Goal: Task Accomplishment & Management: Complete application form

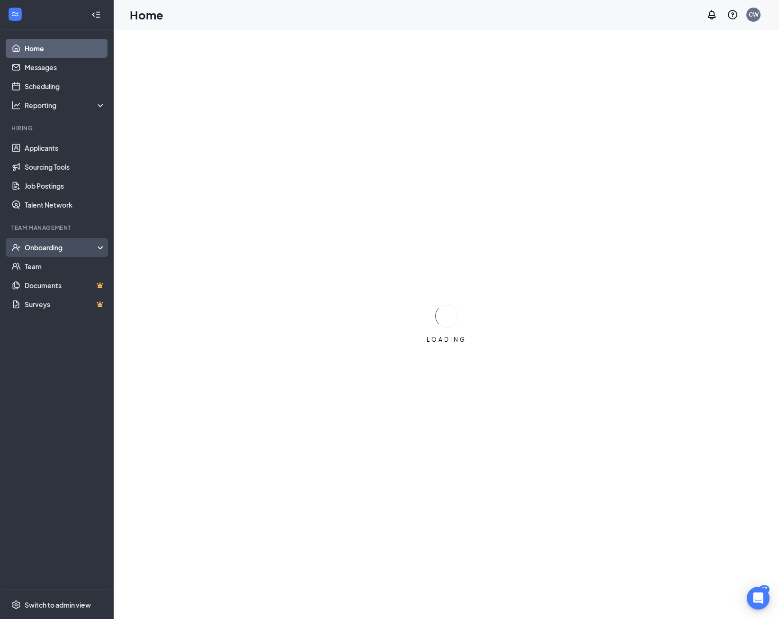
click at [51, 250] on div "Onboarding" at bounding box center [61, 247] width 73 height 9
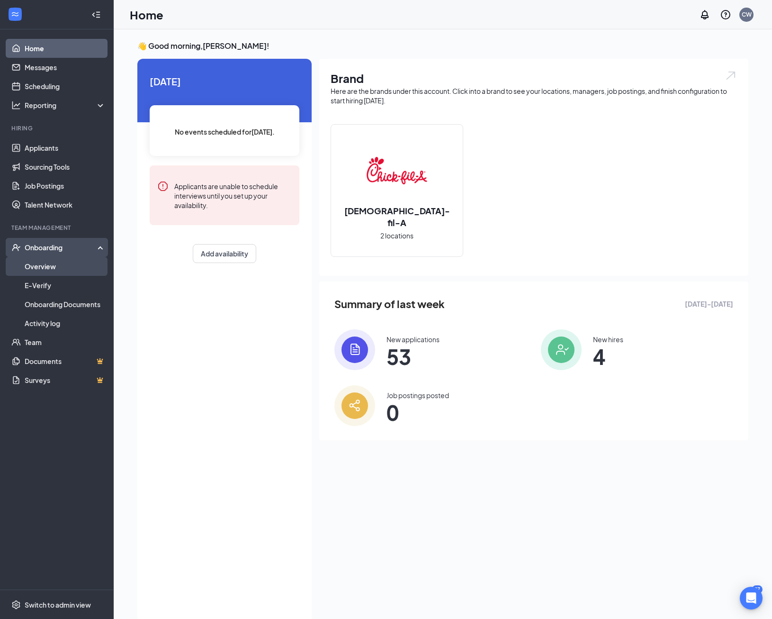
click at [69, 268] on link "Overview" at bounding box center [65, 266] width 81 height 19
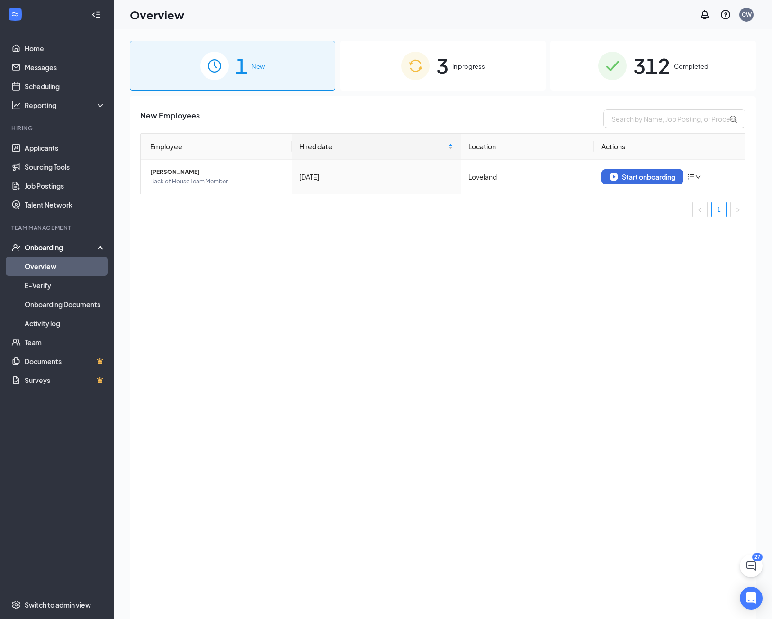
click at [523, 46] on div "3 In progress" at bounding box center [443, 66] width 206 height 50
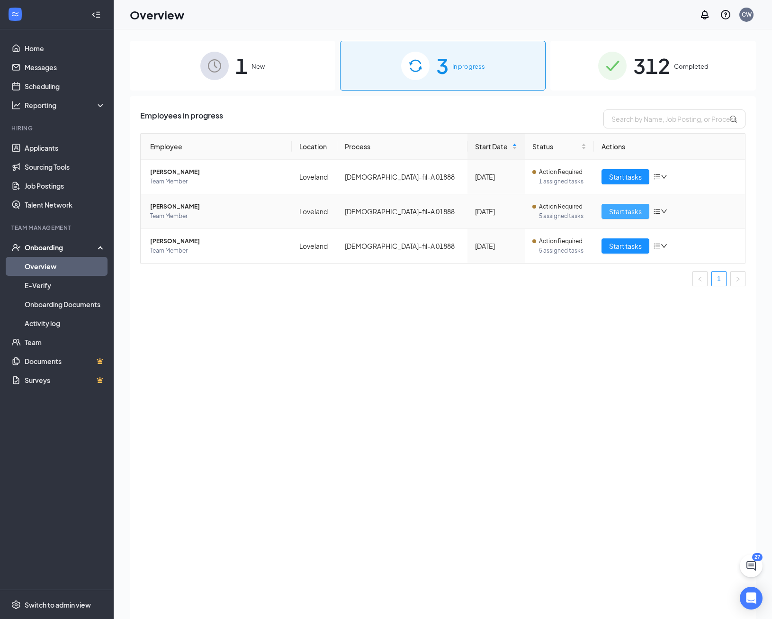
click at [627, 213] on span "Start tasks" at bounding box center [625, 211] width 33 height 10
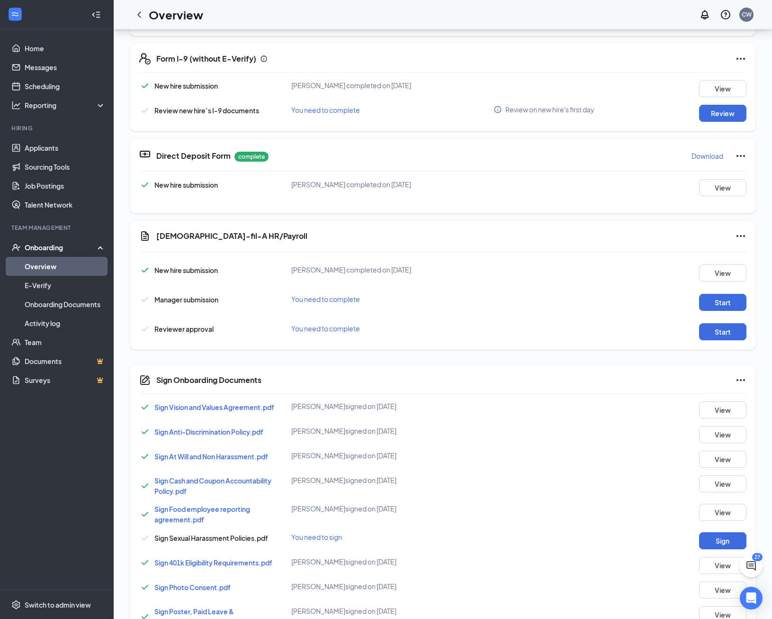
scroll to position [237, 0]
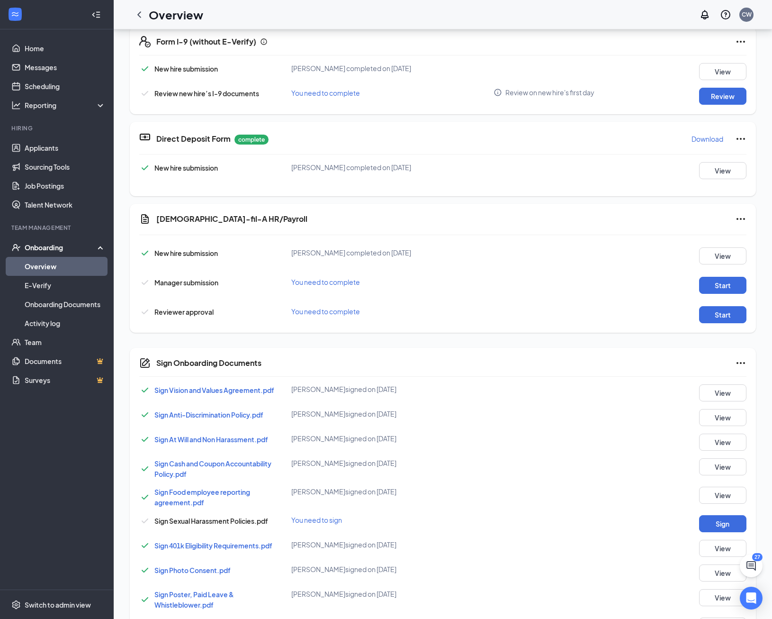
click at [139, 18] on icon "ChevronLeft" at bounding box center [139, 14] width 11 height 11
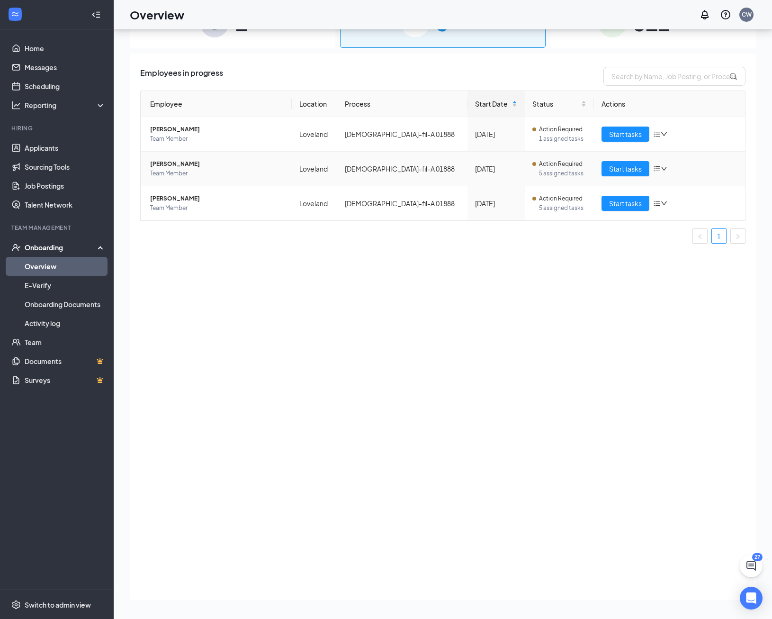
click at [180, 162] on span "[PERSON_NAME]" at bounding box center [217, 163] width 134 height 9
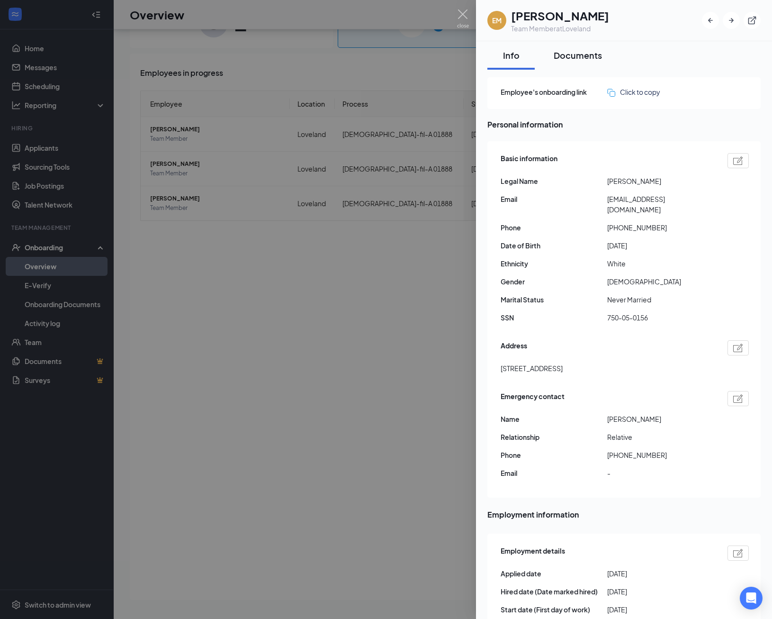
click at [571, 54] on div "Documents" at bounding box center [578, 55] width 48 height 12
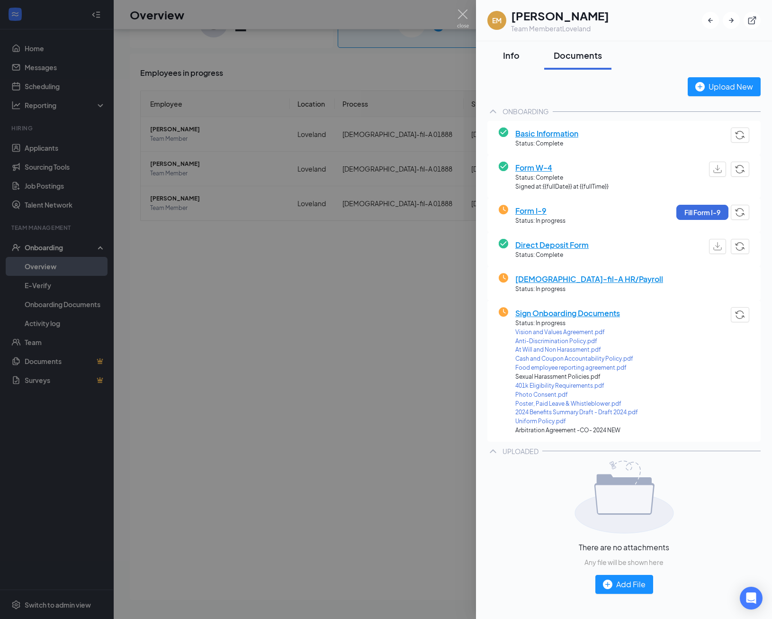
click at [514, 54] on div "Info" at bounding box center [511, 55] width 28 height 12
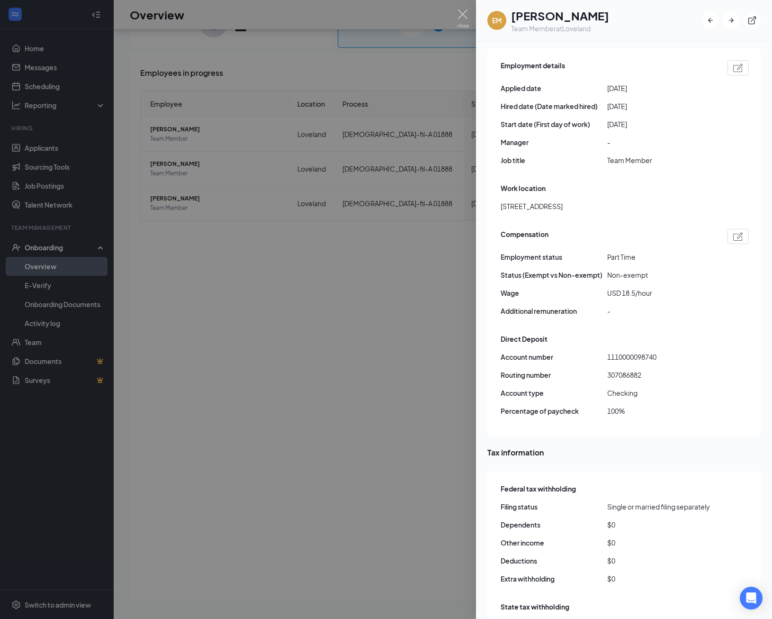
scroll to position [482, 0]
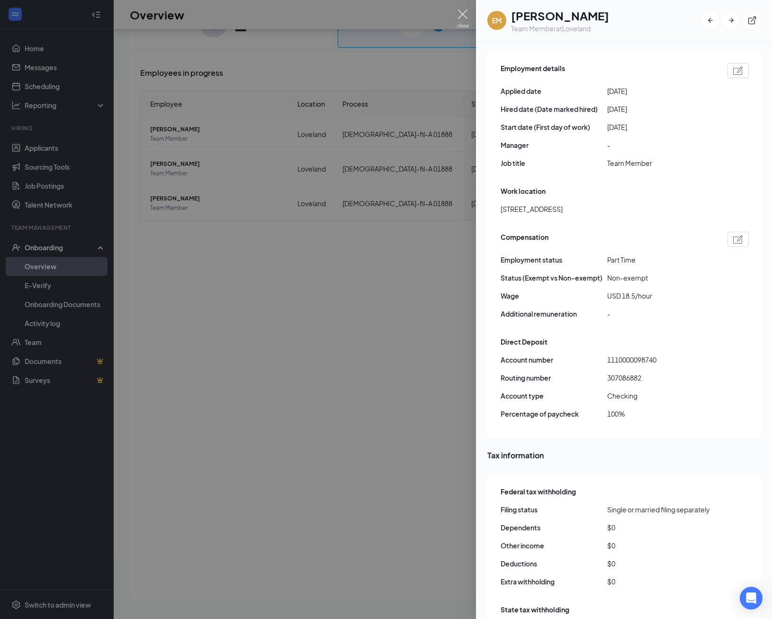
click at [467, 15] on img at bounding box center [463, 18] width 12 height 18
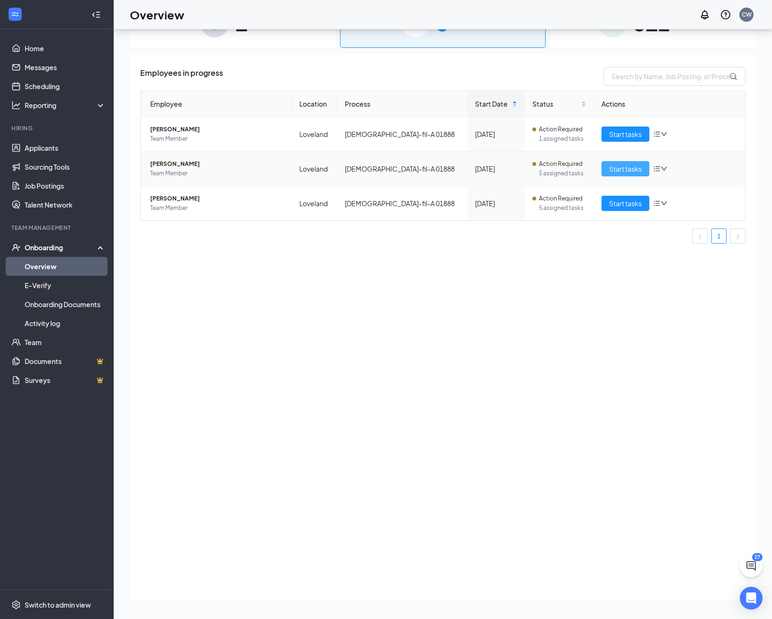
click at [614, 169] on span "Start tasks" at bounding box center [625, 168] width 33 height 10
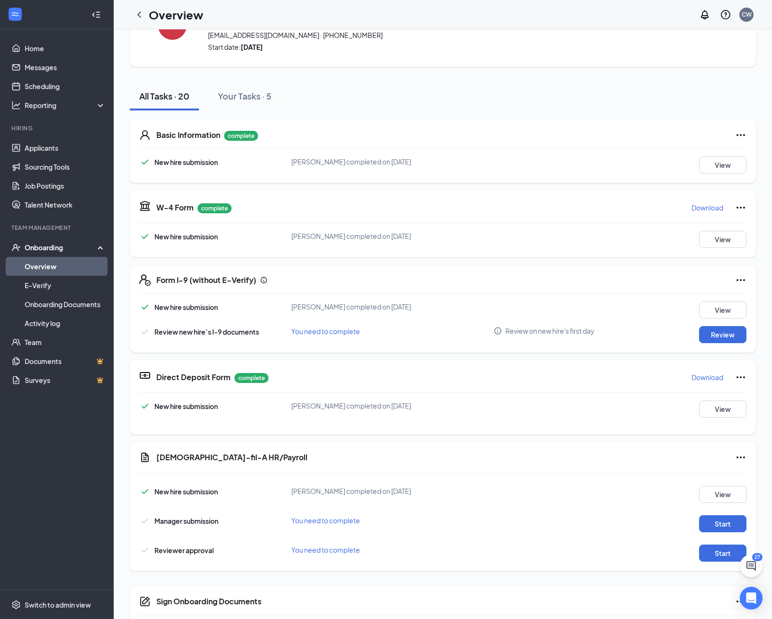
scroll to position [58, 0]
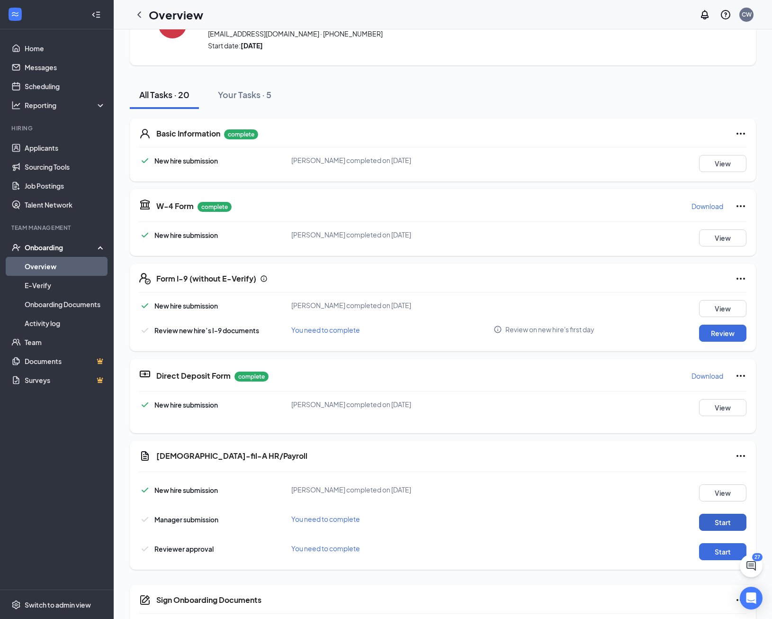
click at [723, 519] on button "Start" at bounding box center [722, 522] width 47 height 17
click at [142, 14] on icon "ChevronLeft" at bounding box center [139, 14] width 11 height 11
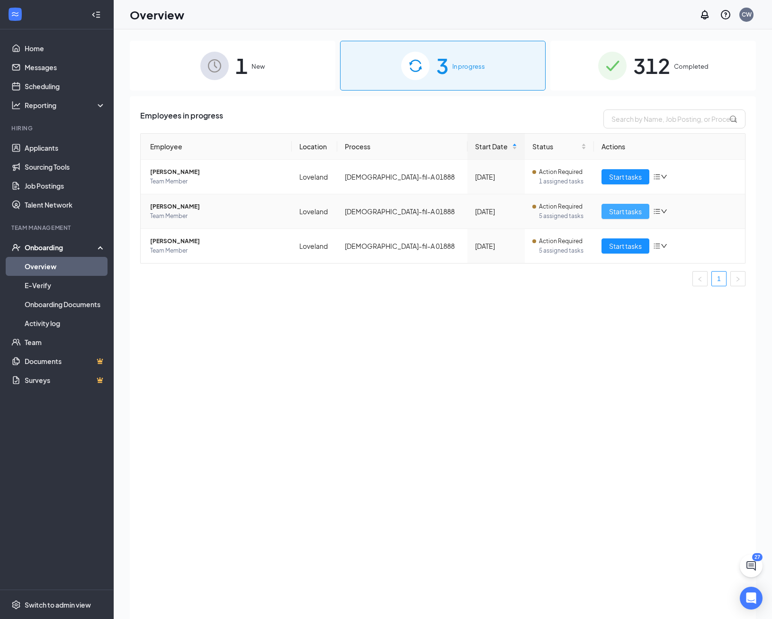
click at [615, 210] on span "Start tasks" at bounding box center [625, 211] width 33 height 10
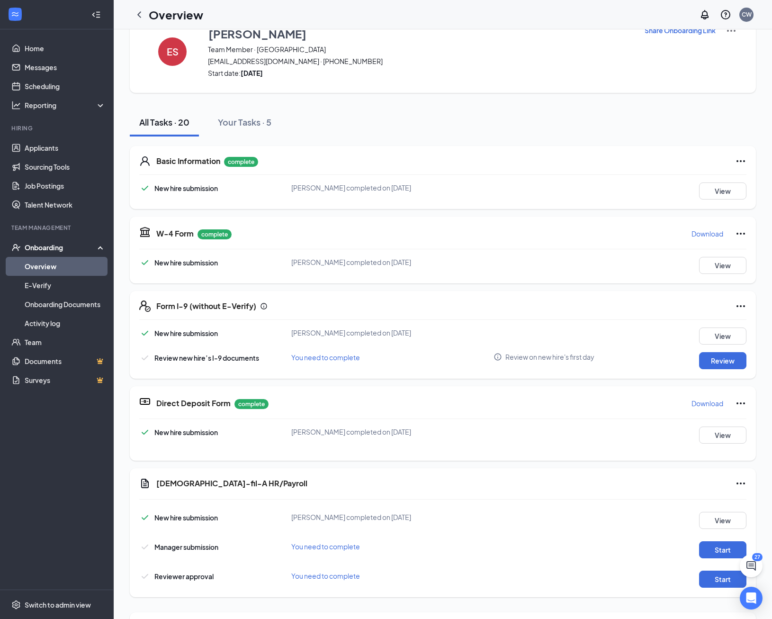
scroll to position [47, 0]
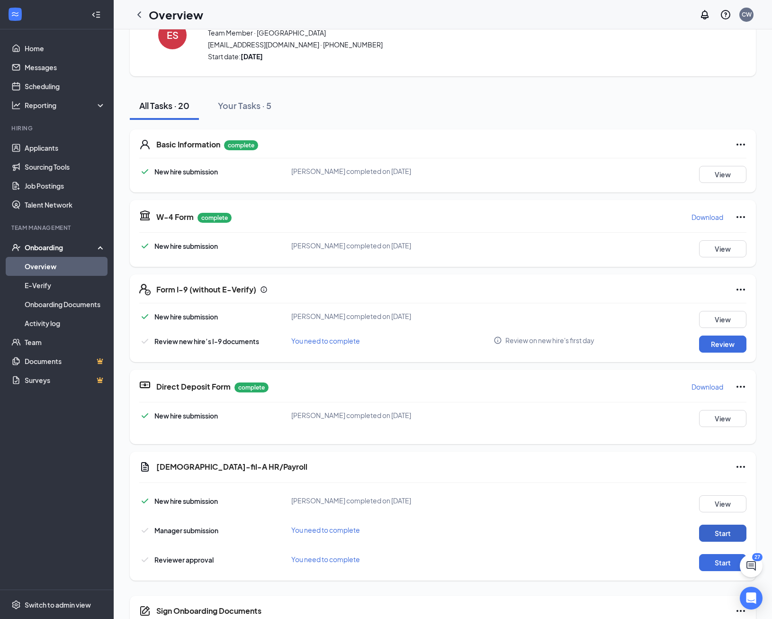
click at [718, 537] on button "Start" at bounding box center [722, 533] width 47 height 17
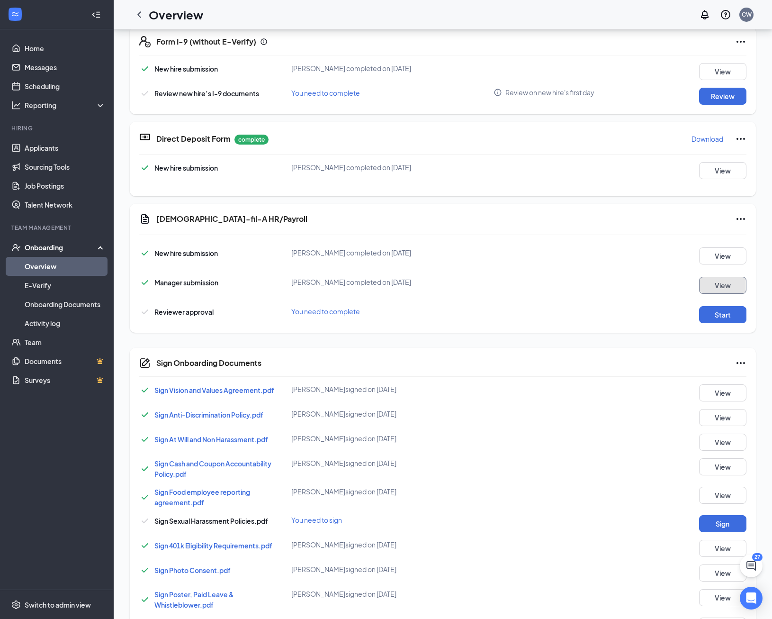
scroll to position [389, 0]
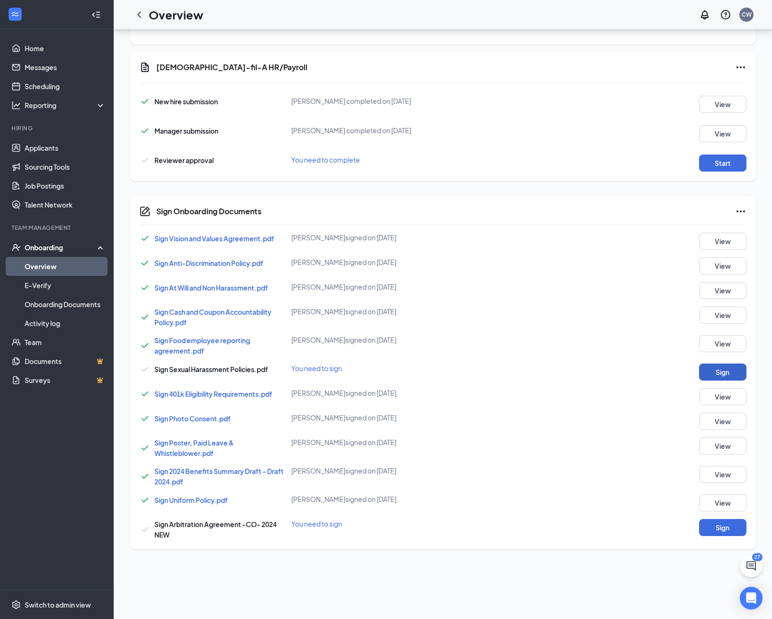
click at [709, 372] on button "Sign" at bounding box center [722, 371] width 47 height 17
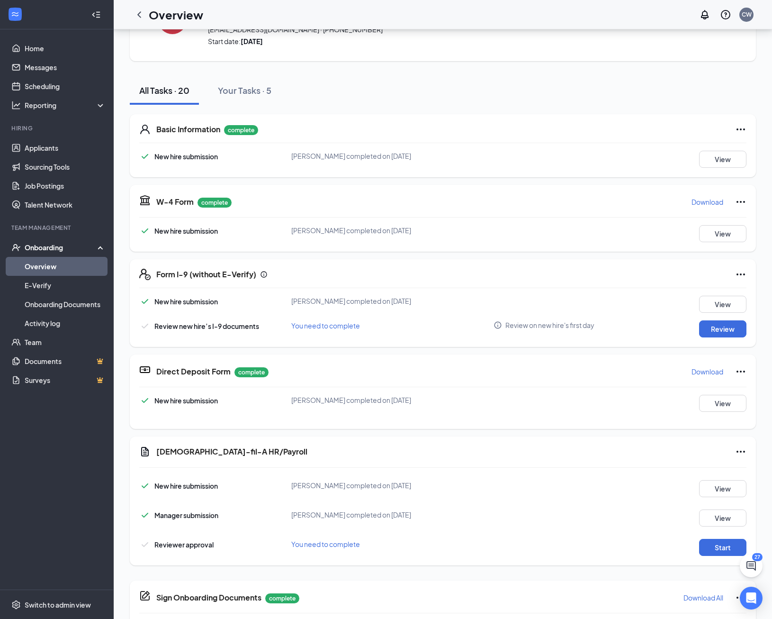
scroll to position [61, 0]
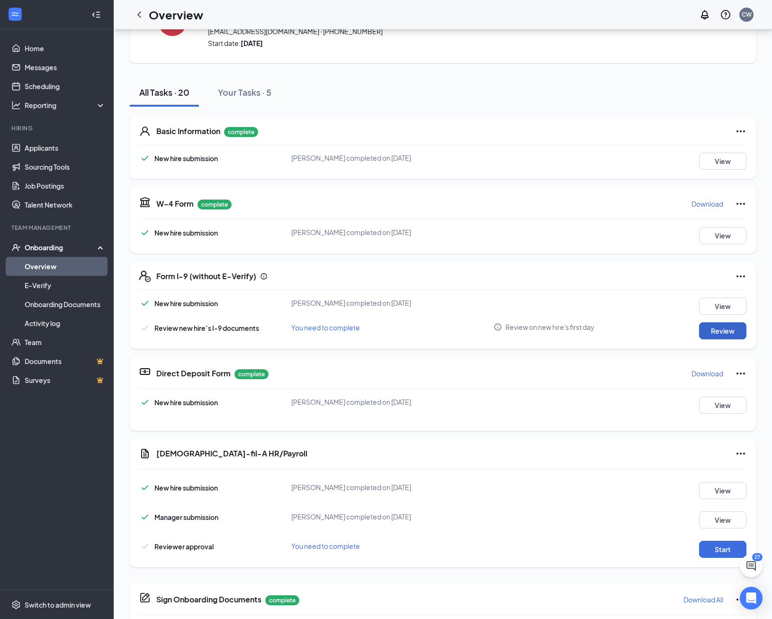
click at [719, 330] on button "Review" at bounding box center [722, 330] width 47 height 17
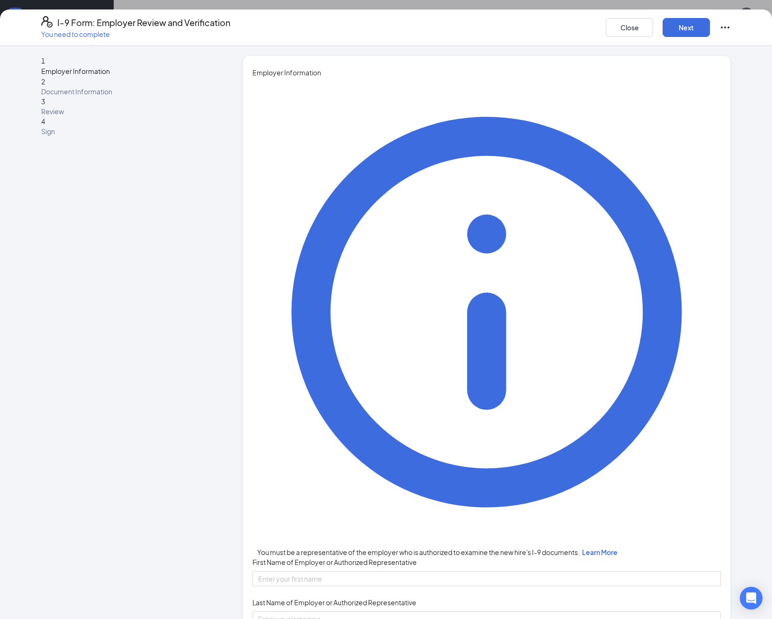
click at [272, 557] on div "First Name of Employer or Authorized Representative" at bounding box center [487, 564] width 469 height 14
click at [285, 571] on input "First Name of Employer or Authorized Representative" at bounding box center [487, 578] width 469 height 15
type input "[PERSON_NAME]"
click at [295, 611] on input "Last Name of Employer or Authorized Representative" at bounding box center [487, 618] width 469 height 15
type input "[PERSON_NAME]"
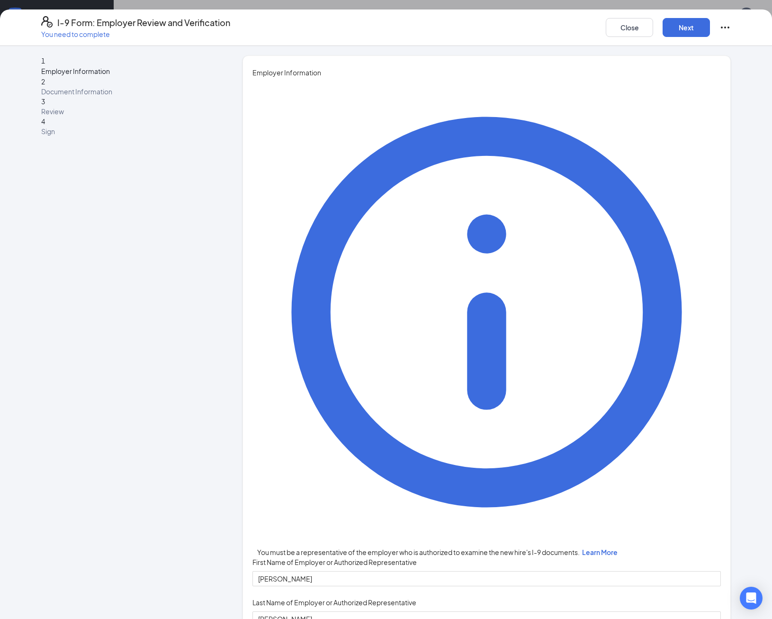
drag, startPoint x: 287, startPoint y: 240, endPoint x: 294, endPoint y: 244, distance: 7.9
type input "Business Manager"
click at [699, 30] on button "Next" at bounding box center [686, 27] width 47 height 19
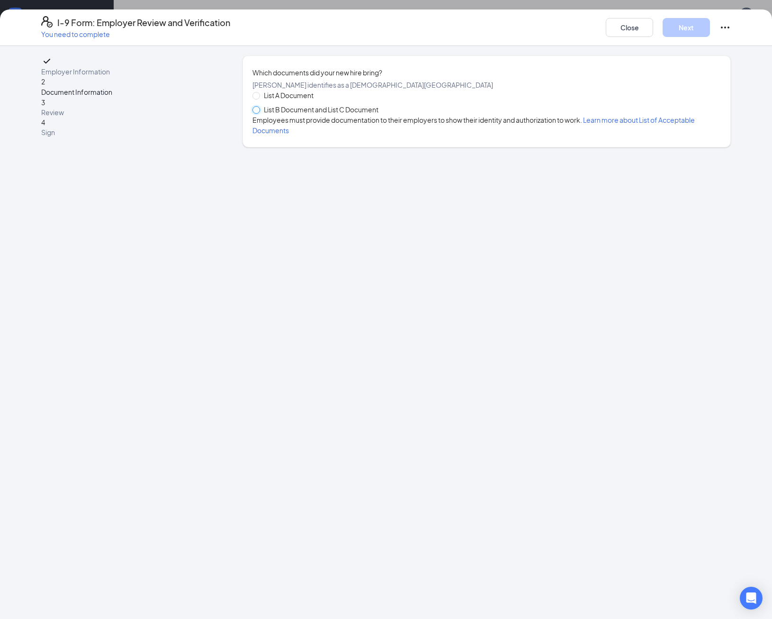
click at [256, 113] on input "List B Document and List C Document" at bounding box center [256, 109] width 7 height 7
radio input "true"
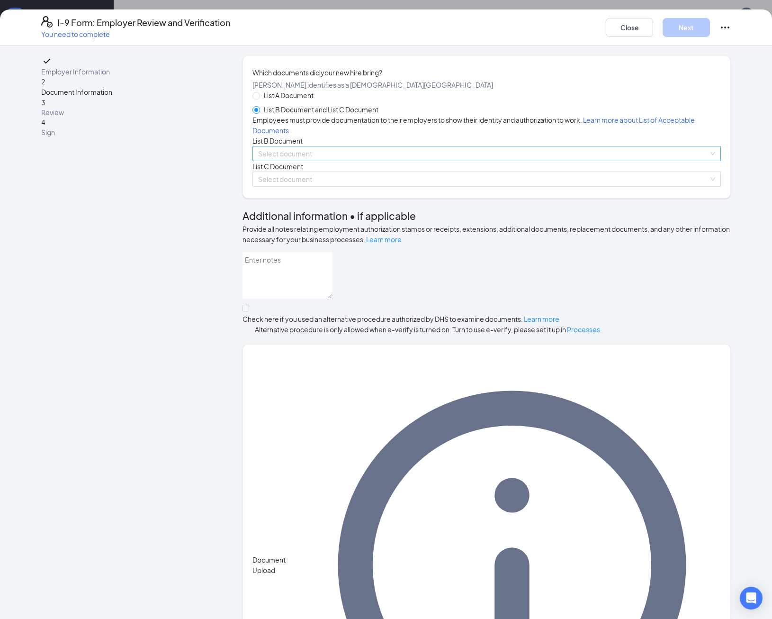
click at [311, 161] on input "search" at bounding box center [483, 153] width 451 height 14
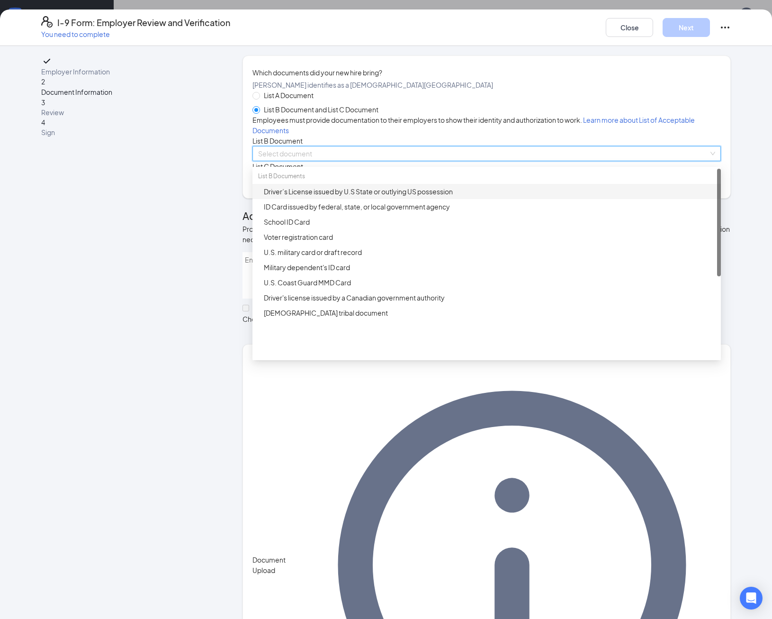
click at [307, 199] on div "Driver’s License issued by U.S State or outlying US possession" at bounding box center [487, 191] width 469 height 15
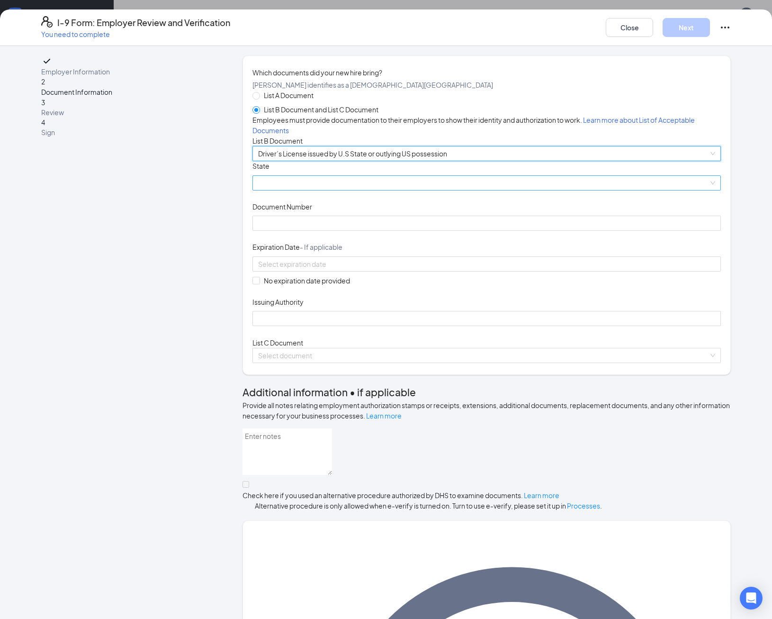
click at [324, 190] on span at bounding box center [486, 183] width 457 height 14
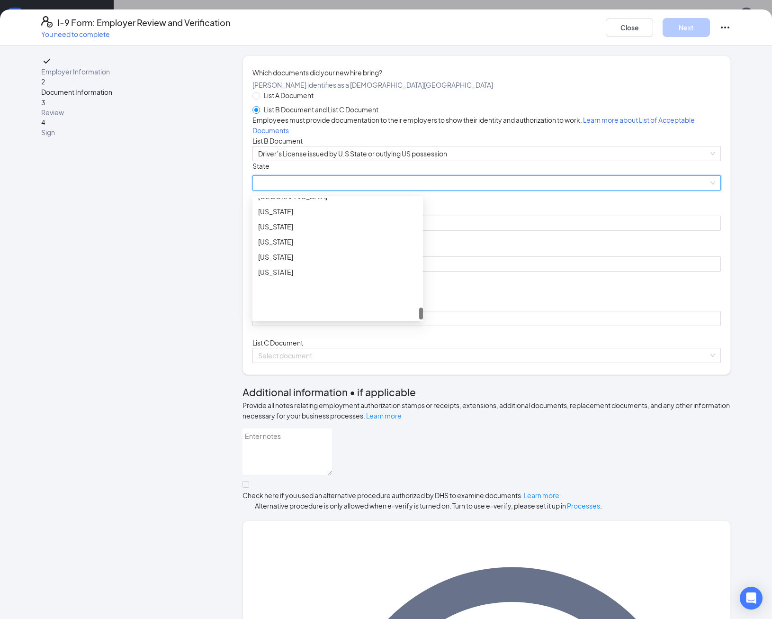
scroll to position [1099, 0]
drag, startPoint x: 271, startPoint y: 379, endPoint x: 286, endPoint y: 342, distance: 40.6
click at [271, 277] on div "[US_STATE]" at bounding box center [337, 272] width 159 height 10
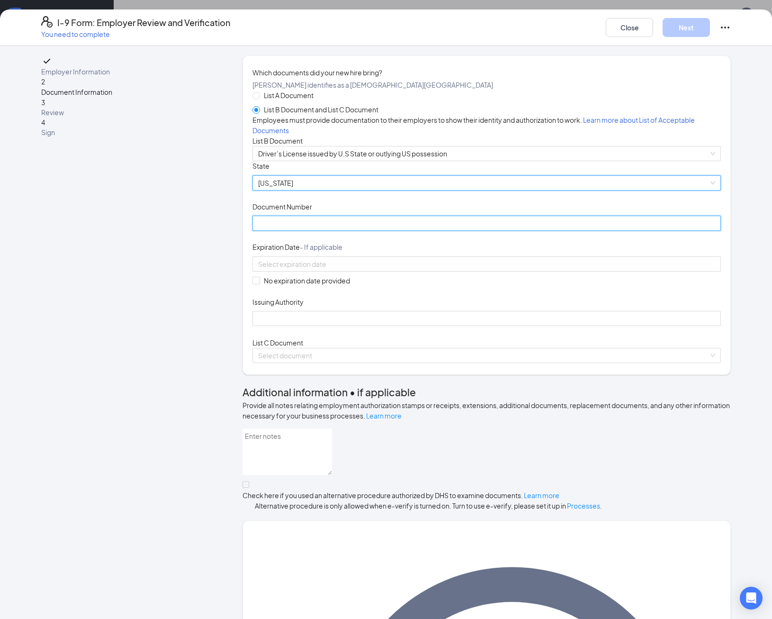
click at [298, 231] on input "Document Number" at bounding box center [487, 223] width 469 height 15
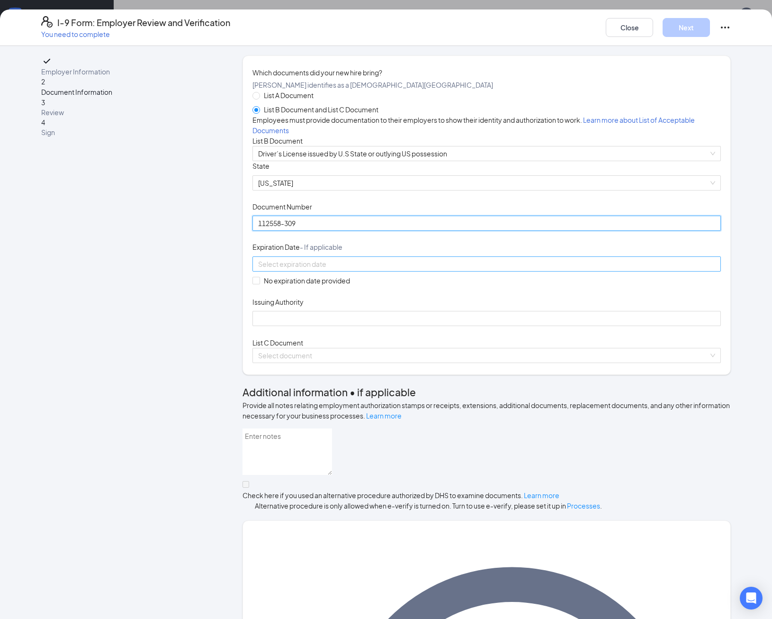
type input "112558-309"
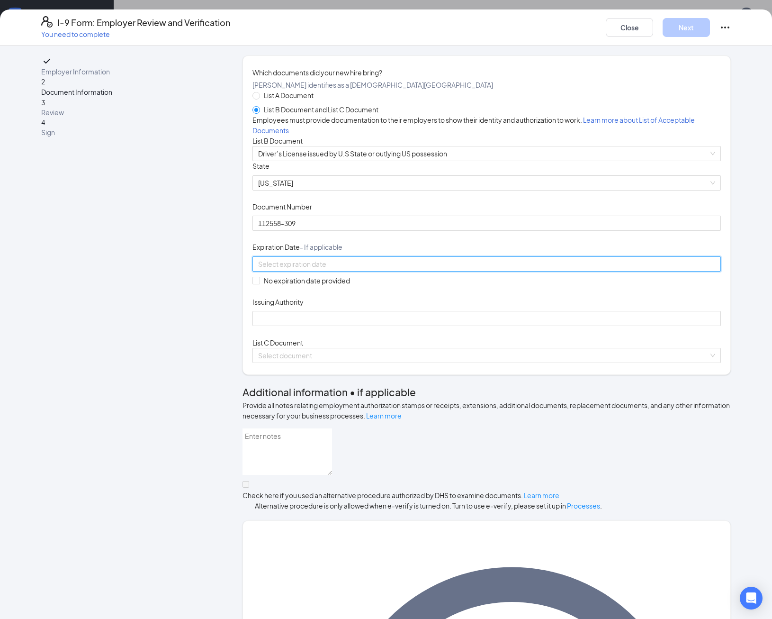
click at [329, 269] on input at bounding box center [485, 264] width 455 height 10
type input "[DATE]"
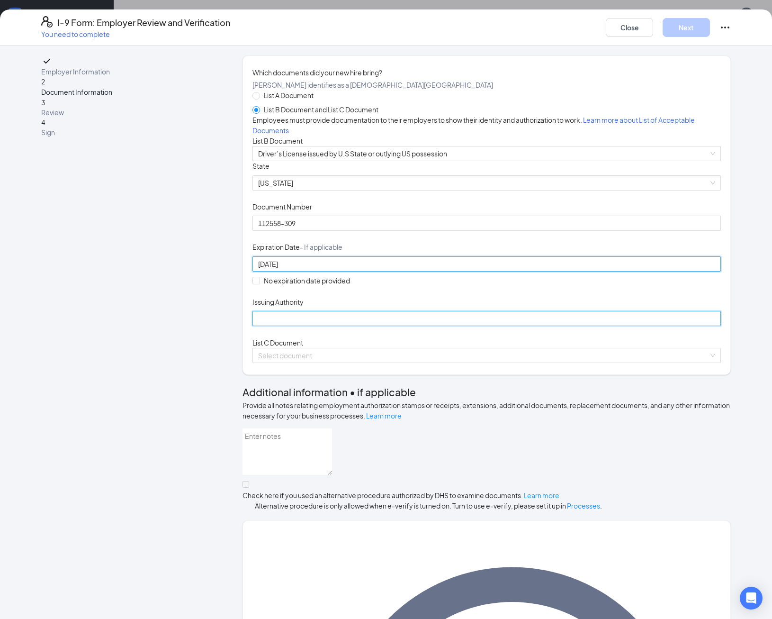
click at [292, 326] on input "Issuing Authority" at bounding box center [487, 318] width 469 height 15
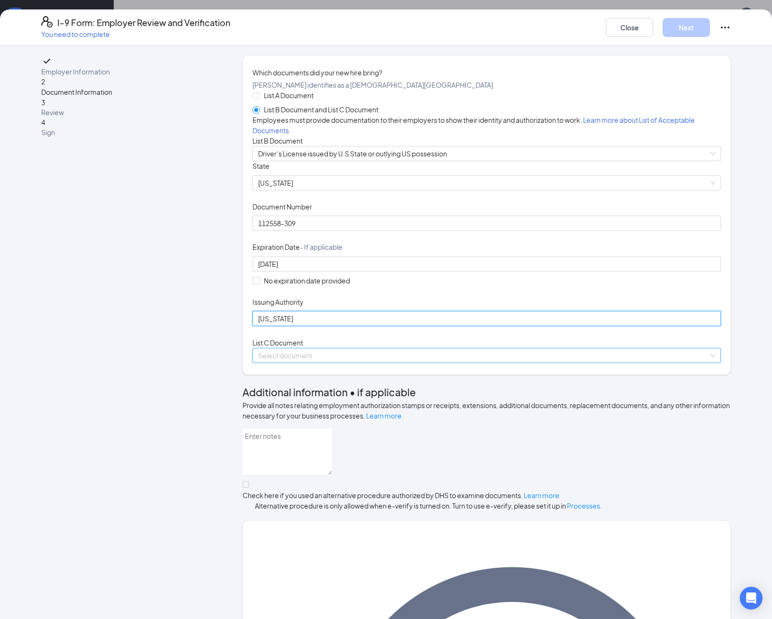
type input "[US_STATE]"
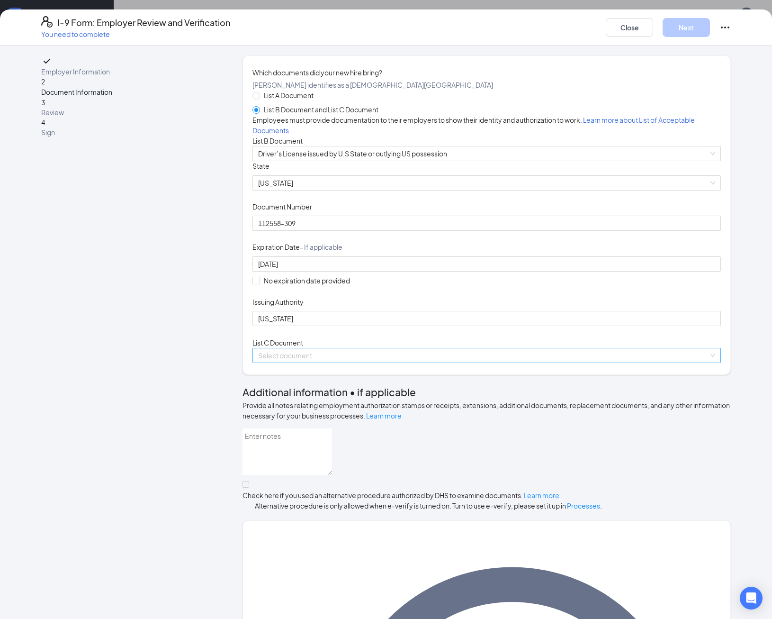
click at [304, 362] on input "search" at bounding box center [483, 355] width 451 height 14
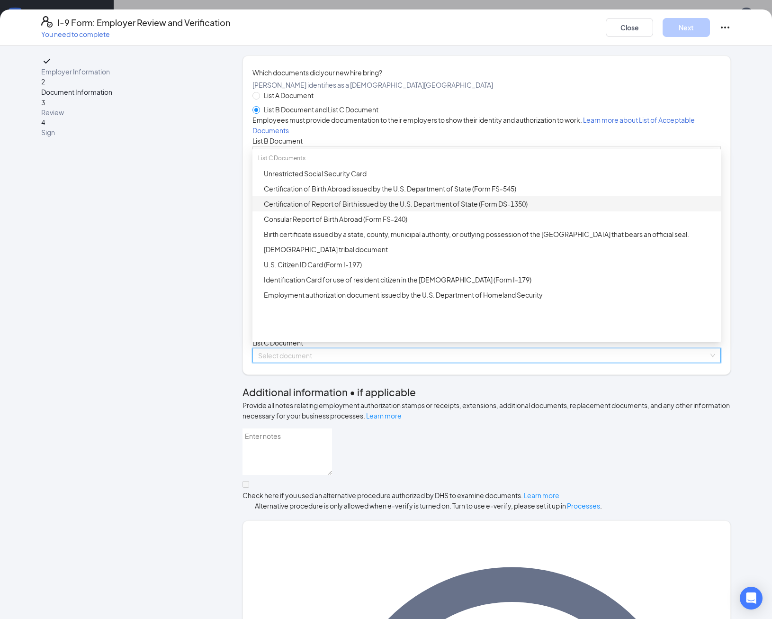
click at [326, 209] on div "Certification of Report of Birth issued by the U.S. Department of State (Form D…" at bounding box center [490, 204] width 452 height 10
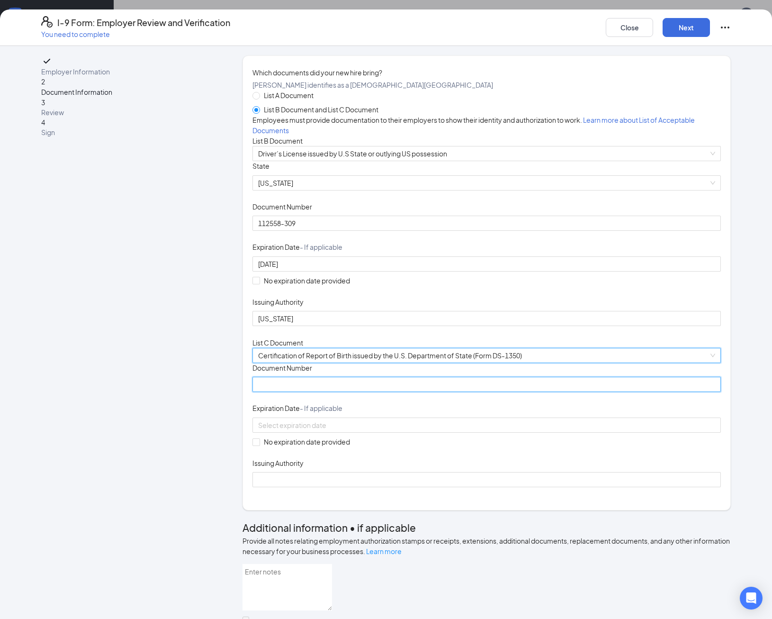
click at [303, 392] on input "Document Number" at bounding box center [487, 384] width 469 height 15
type input "151"
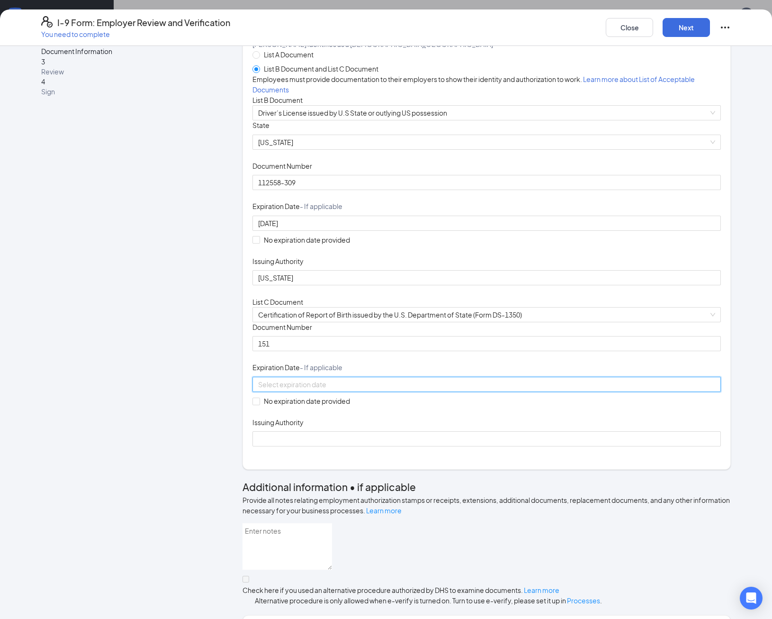
scroll to position [95, 0]
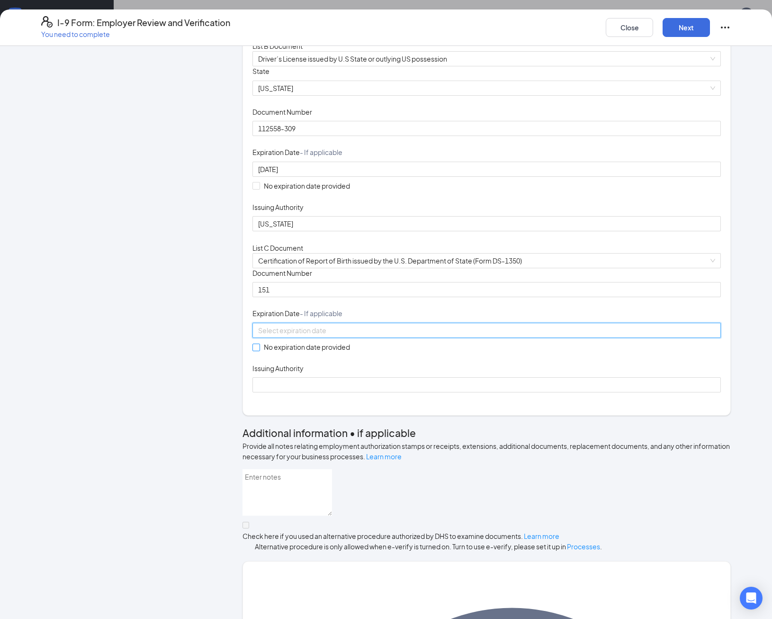
click at [253, 350] on input "No expiration date provided" at bounding box center [256, 347] width 7 height 7
checkbox input "true"
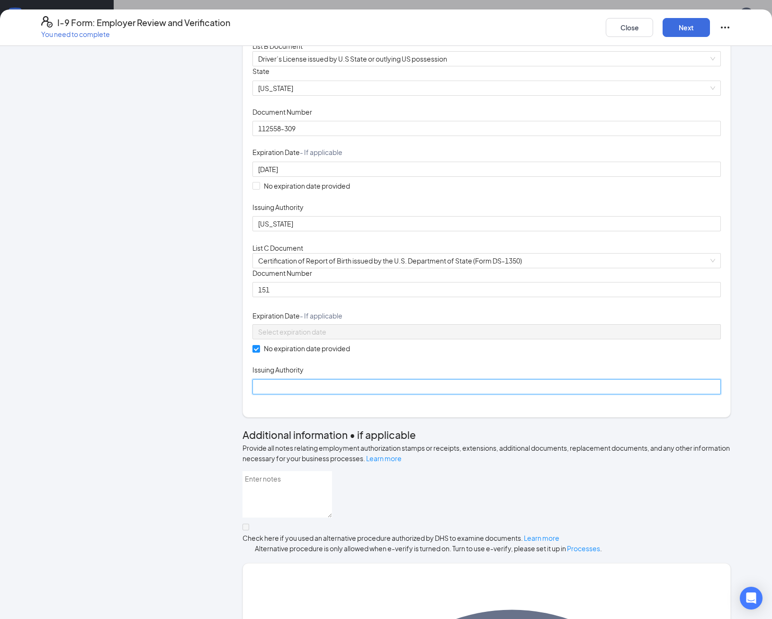
click at [272, 394] on input "Issuing Authority" at bounding box center [487, 386] width 469 height 15
click at [255, 394] on input "State of [US_STATE] [GEOGRAPHIC_DATA]" at bounding box center [487, 386] width 469 height 15
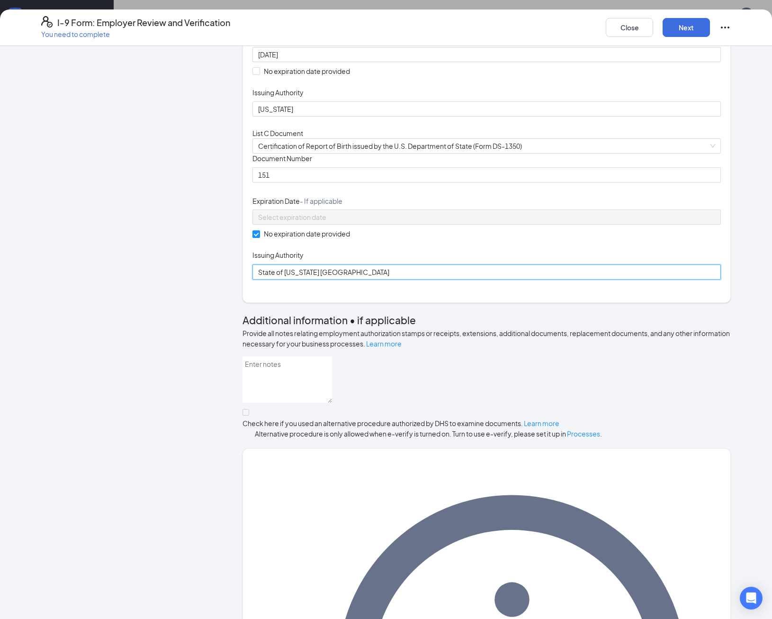
scroll to position [281, 0]
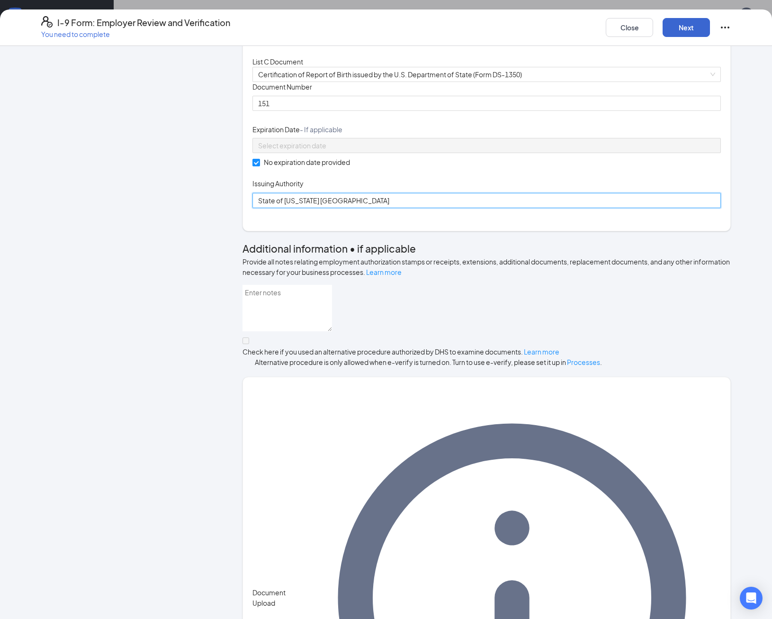
type input "State of [US_STATE] [GEOGRAPHIC_DATA]"
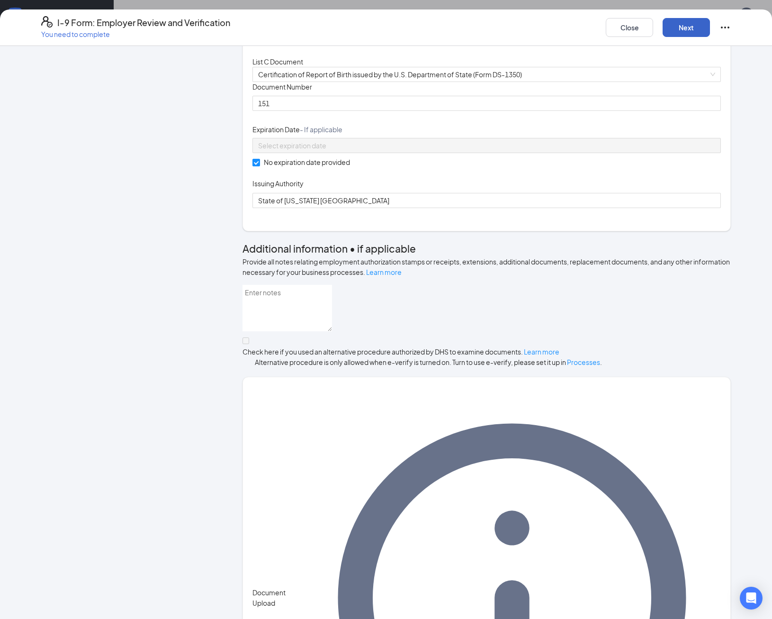
click at [692, 29] on button "Next" at bounding box center [686, 27] width 47 height 19
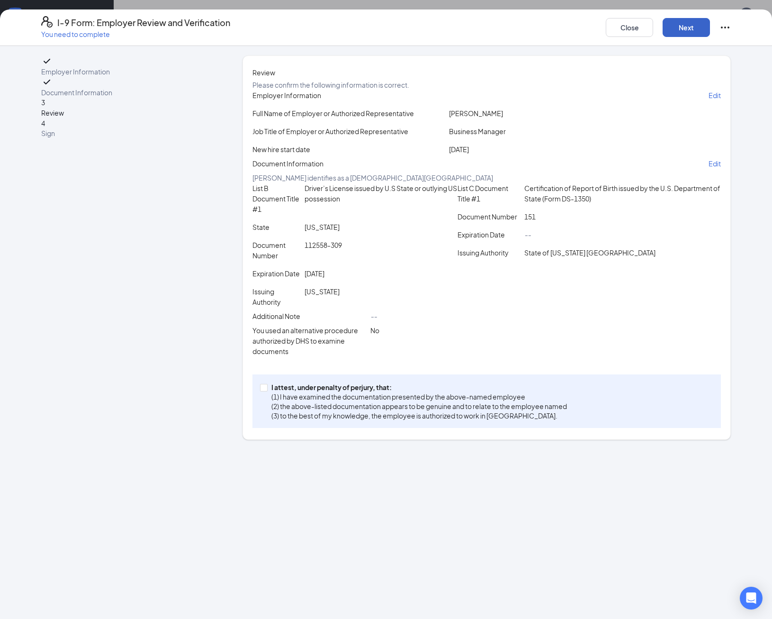
scroll to position [0, 0]
click at [261, 390] on input "I attest, under penalty of [PERSON_NAME], that: (1) I have examined the documen…" at bounding box center [263, 387] width 7 height 7
checkbox input "true"
click at [691, 31] on button "Next" at bounding box center [686, 27] width 47 height 19
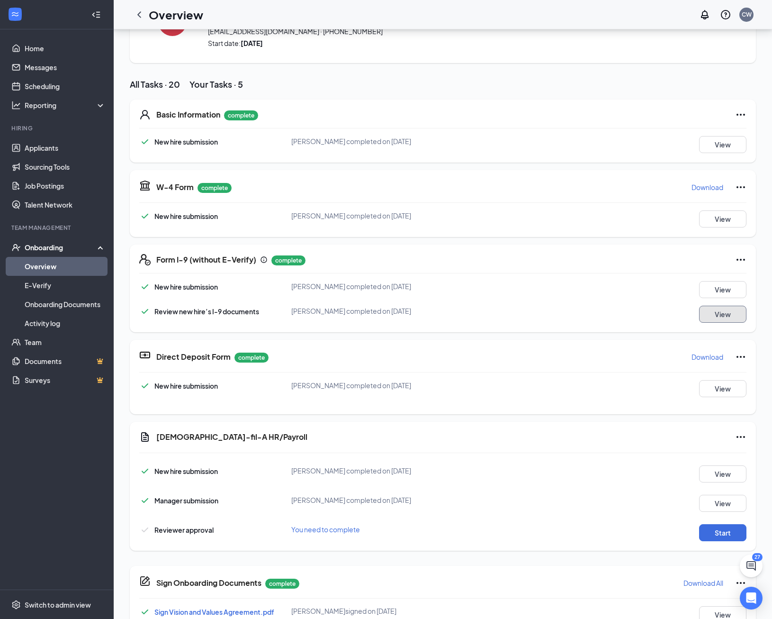
scroll to position [47, 0]
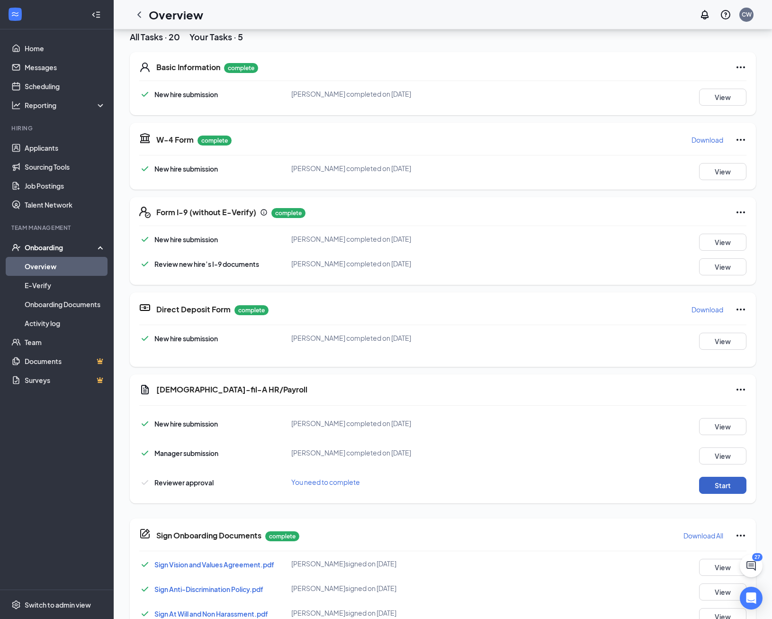
click at [732, 494] on button "Start" at bounding box center [722, 485] width 47 height 17
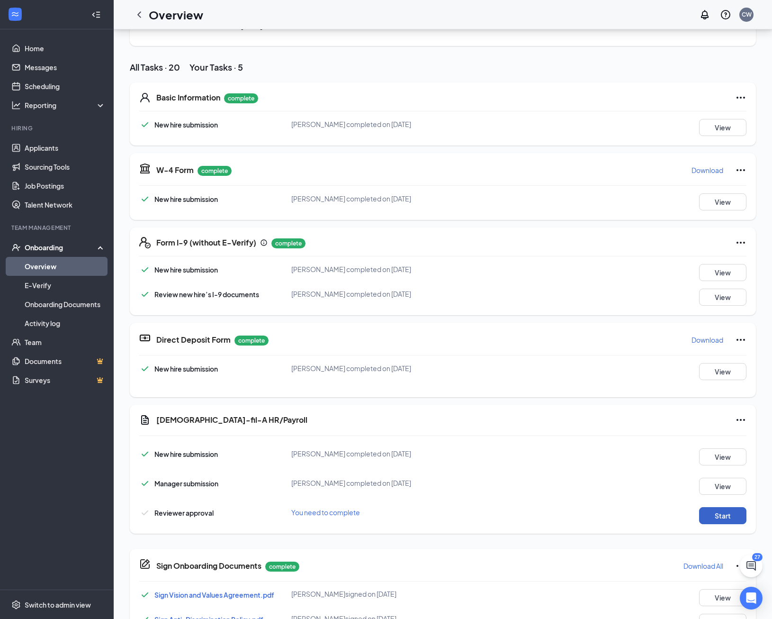
scroll to position [0, 0]
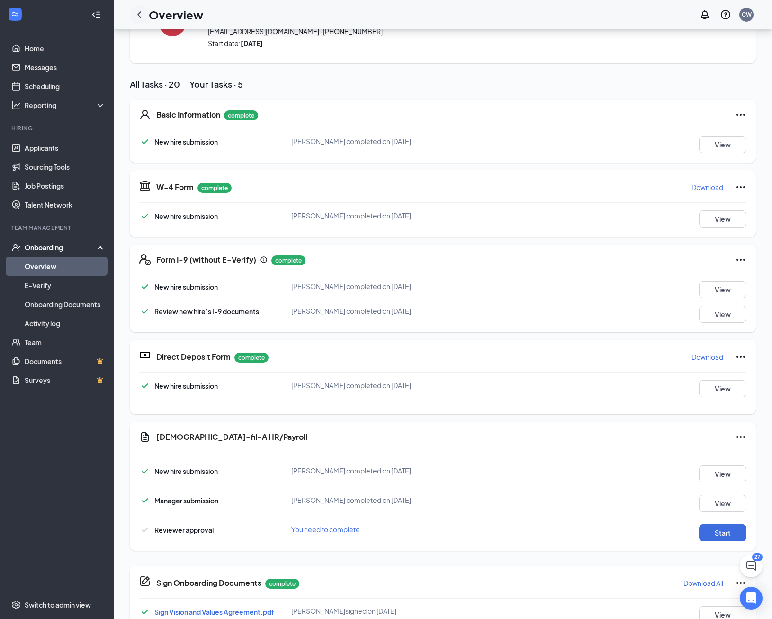
click at [136, 16] on icon "ChevronLeft" at bounding box center [139, 14] width 11 height 11
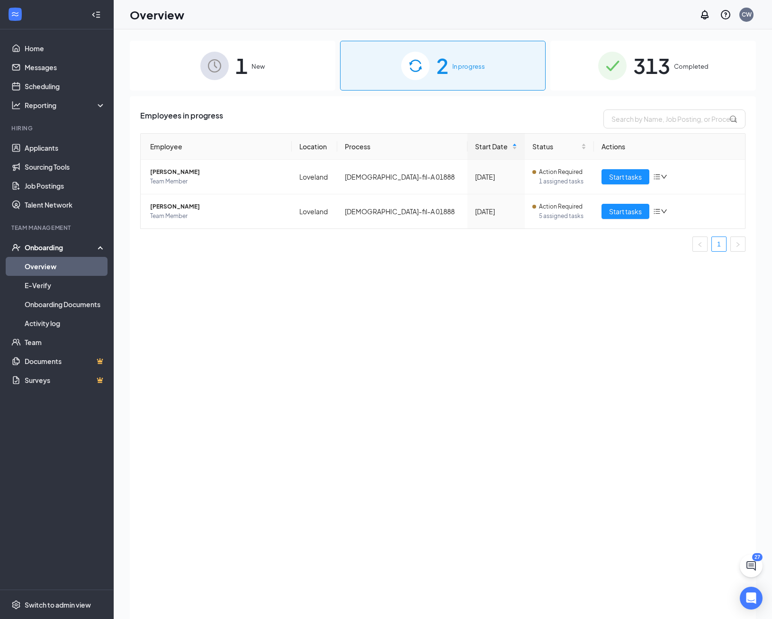
click at [659, 57] on span "313" at bounding box center [652, 65] width 37 height 33
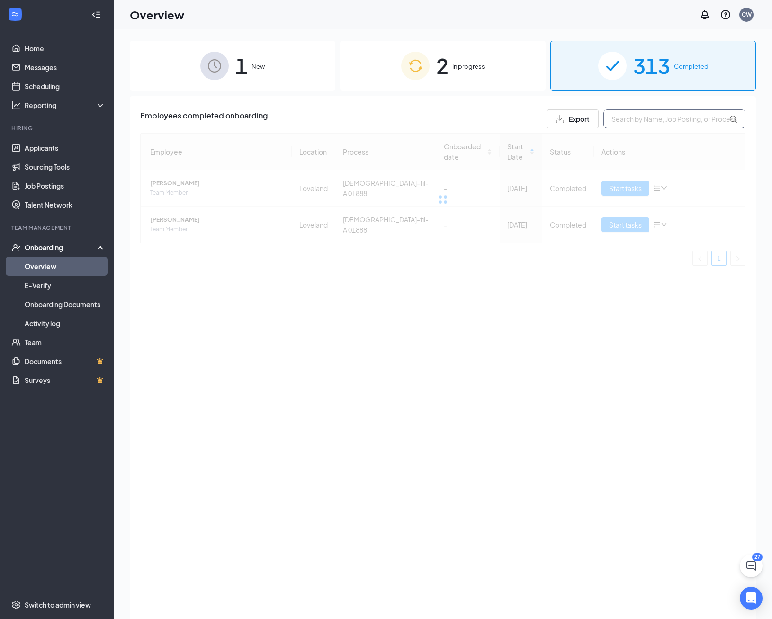
click at [654, 119] on input "text" at bounding box center [675, 118] width 142 height 19
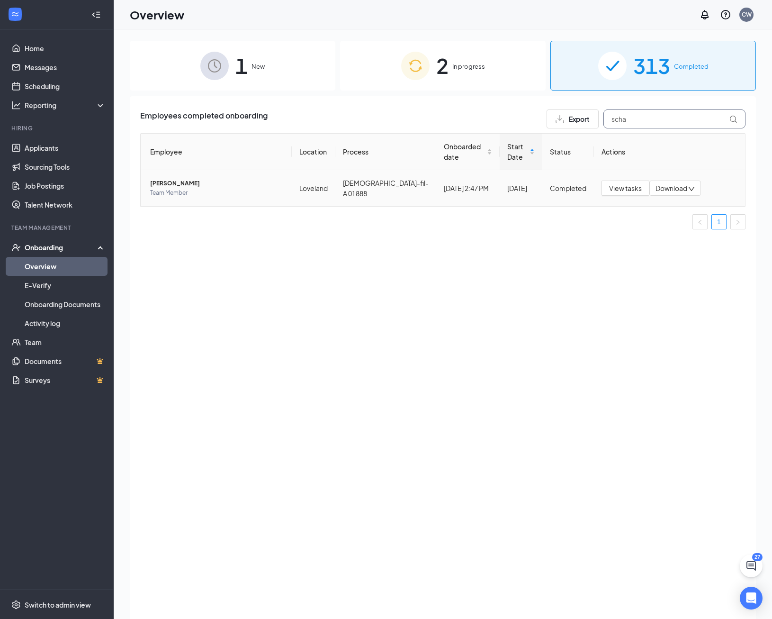
type input "scha"
click at [158, 179] on span "[PERSON_NAME]" at bounding box center [217, 183] width 134 height 9
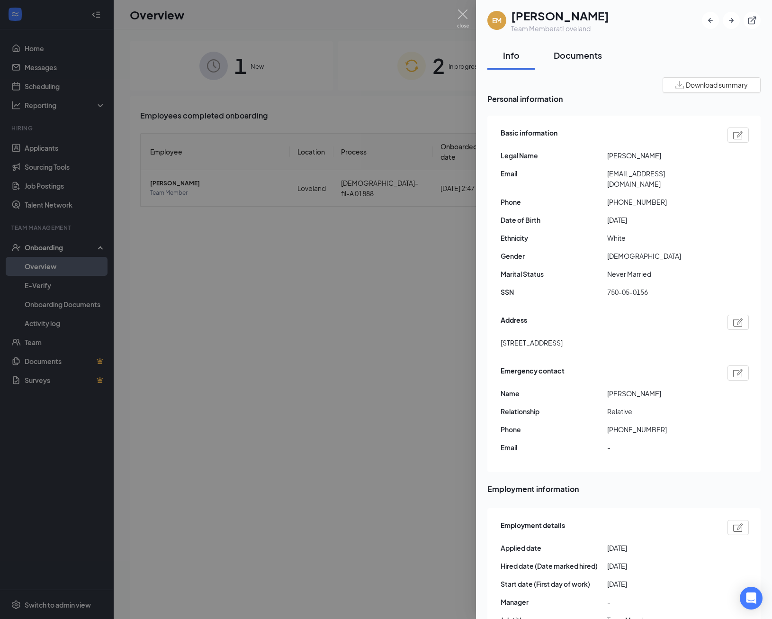
click at [570, 61] on div "Documents" at bounding box center [578, 55] width 48 height 12
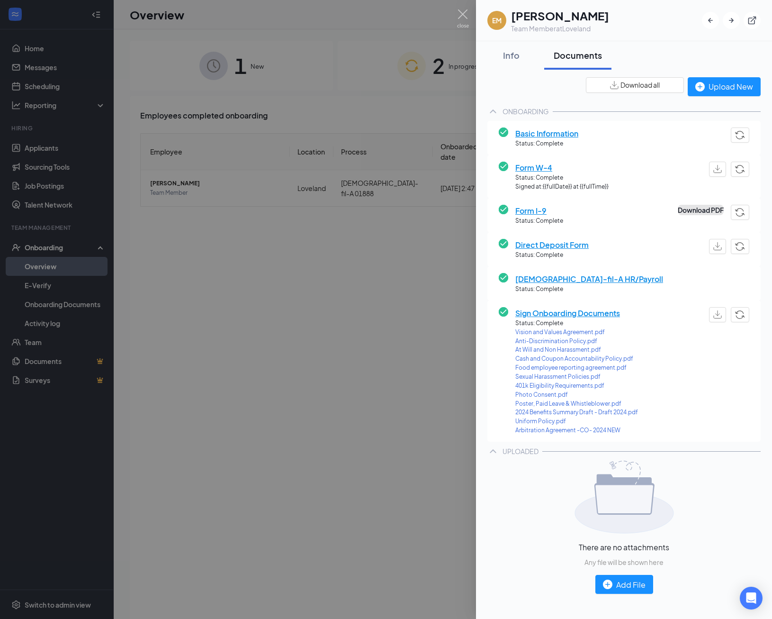
click at [680, 210] on button "Download PDF" at bounding box center [701, 210] width 46 height 10
click at [462, 13] on img at bounding box center [463, 18] width 12 height 18
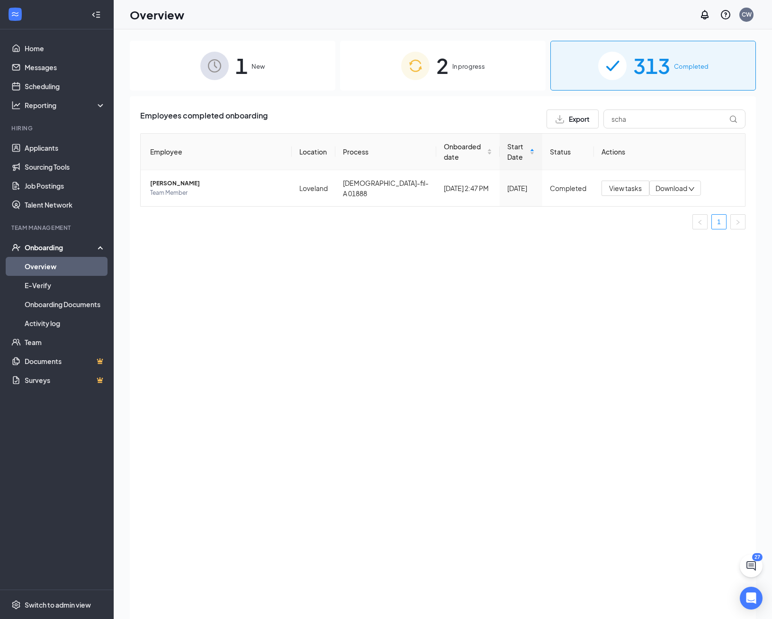
click at [460, 57] on div "2 In progress" at bounding box center [443, 66] width 206 height 50
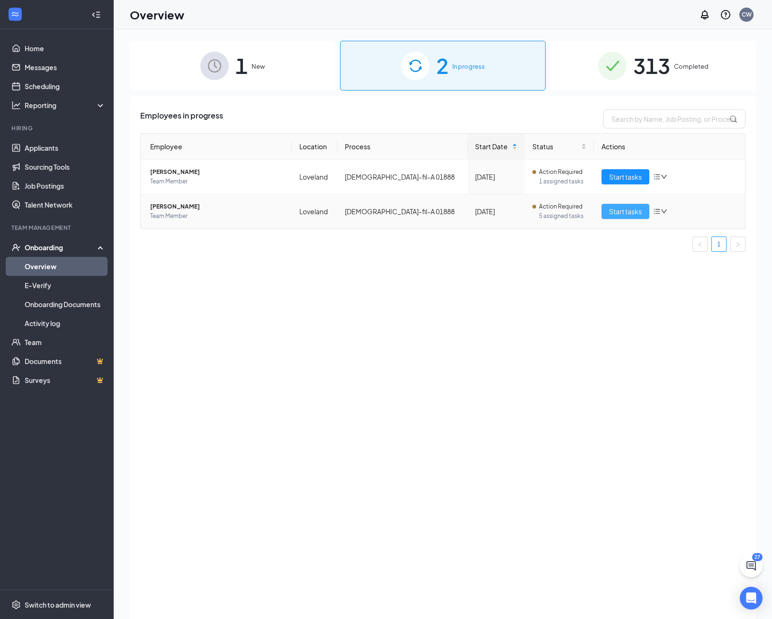
click at [619, 212] on span "Start tasks" at bounding box center [625, 211] width 33 height 10
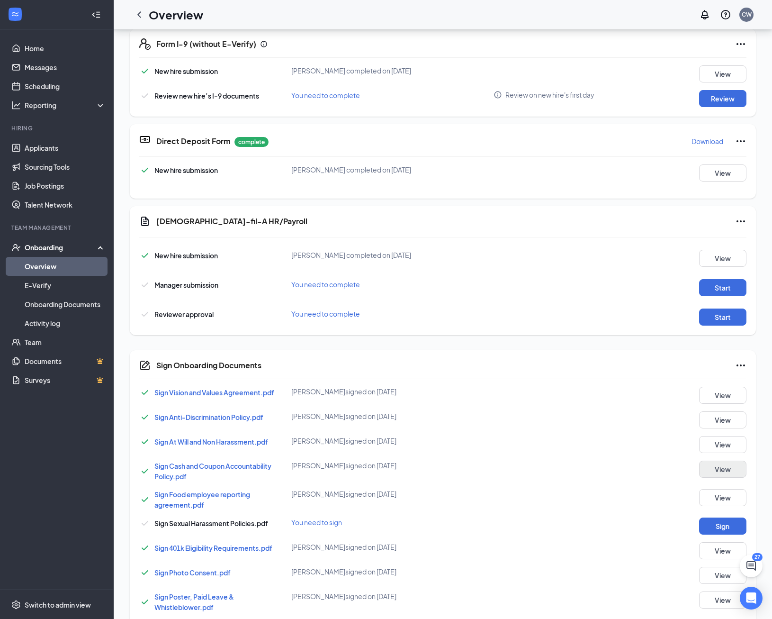
scroll to position [237, 0]
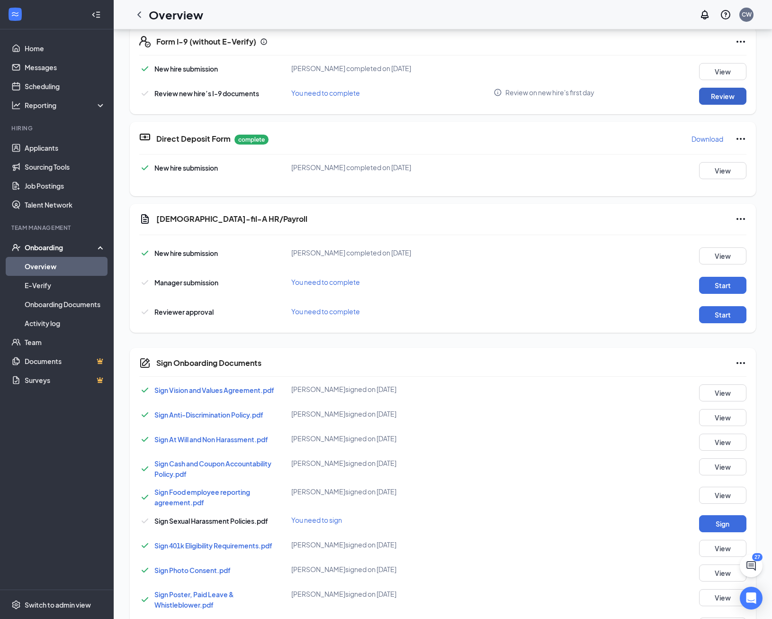
click at [724, 102] on button "Review" at bounding box center [722, 96] width 47 height 17
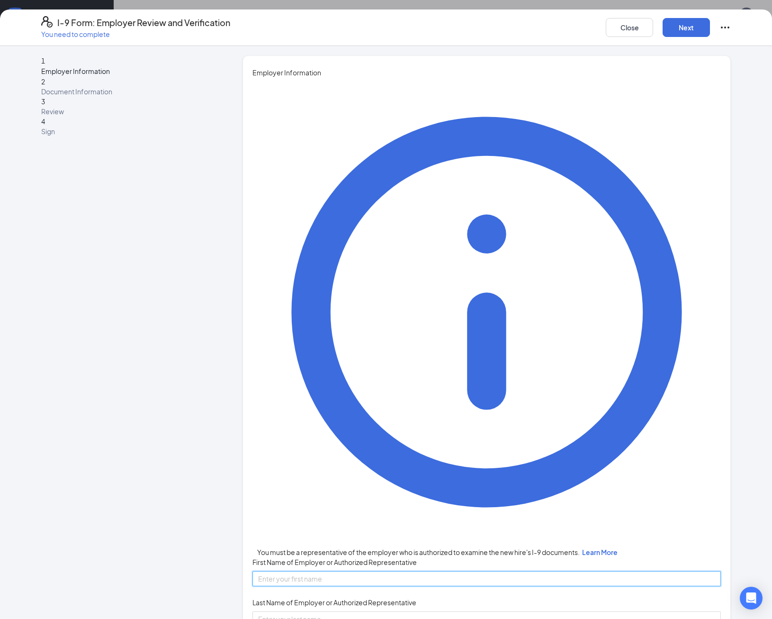
click at [311, 571] on input "First Name of Employer or Authorized Representative" at bounding box center [487, 578] width 469 height 15
type input "[PERSON_NAME]"
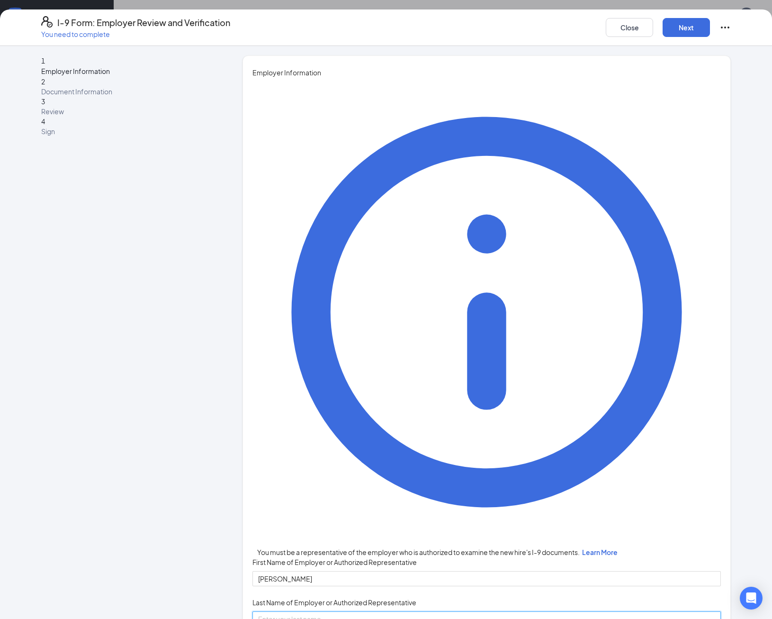
click at [292, 611] on input "Last Name of Employer or Authorized Representative" at bounding box center [487, 618] width 469 height 15
type input "[PERSON_NAME]"
type input "Business Manager"
click at [692, 31] on button "Next" at bounding box center [686, 27] width 47 height 19
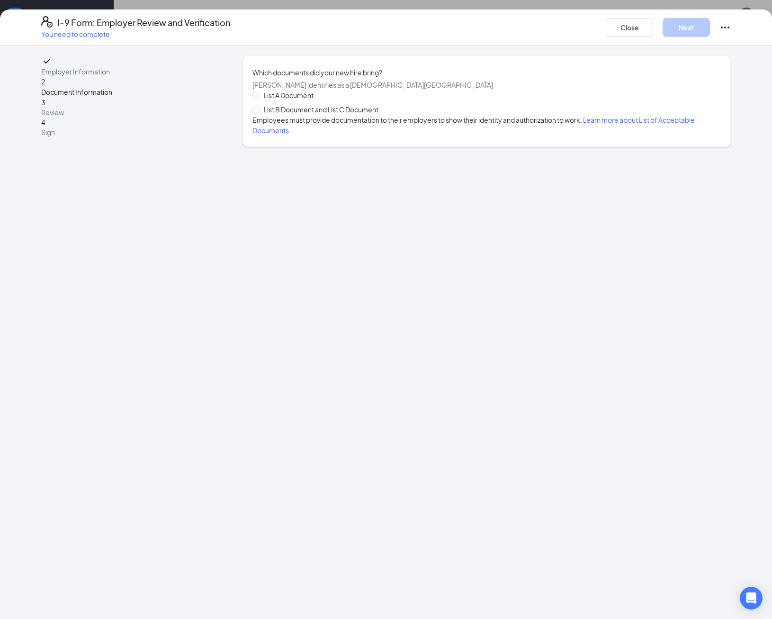
click at [263, 115] on span "List B Document and List C Document" at bounding box center [321, 109] width 122 height 10
click at [259, 113] on input "List B Document and List C Document" at bounding box center [256, 109] width 7 height 7
radio input "true"
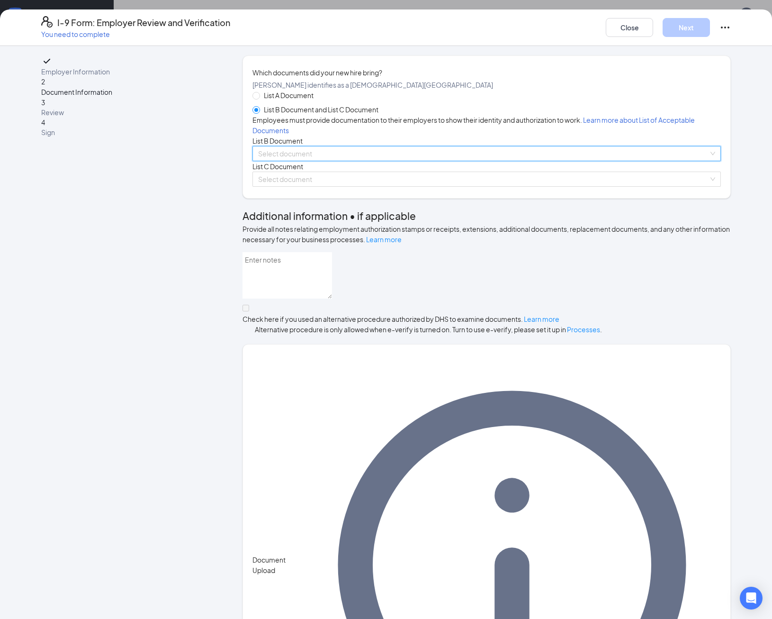
click at [264, 161] on input "search" at bounding box center [483, 153] width 451 height 14
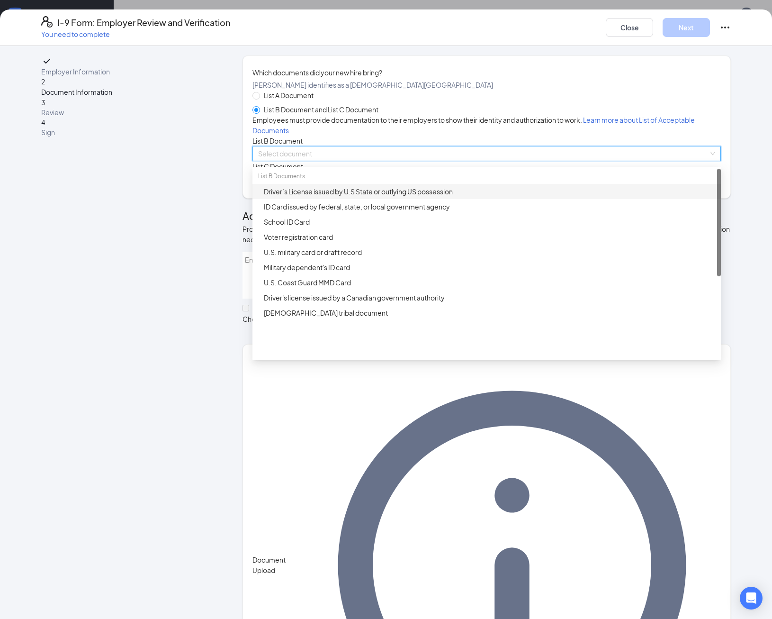
click at [286, 197] on div "Driver’s License issued by U.S State or outlying US possession" at bounding box center [490, 191] width 452 height 10
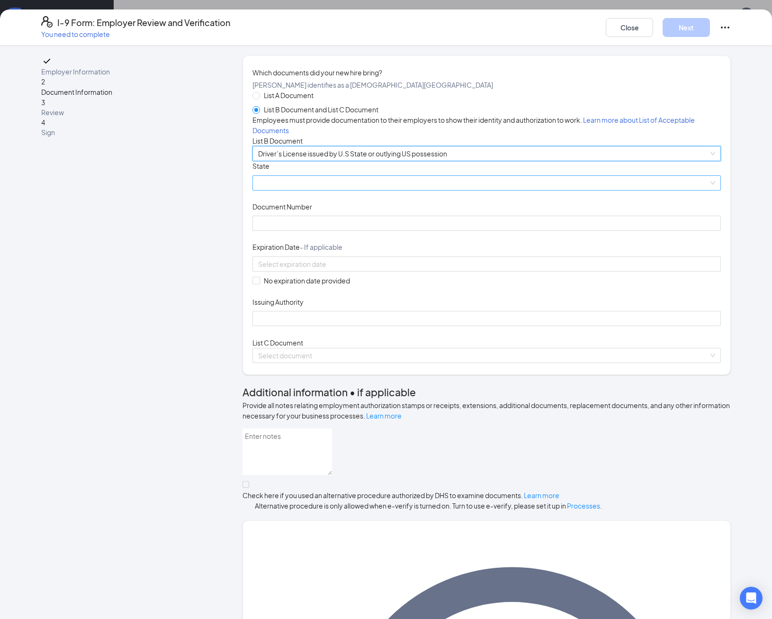
click at [276, 190] on span at bounding box center [486, 183] width 457 height 14
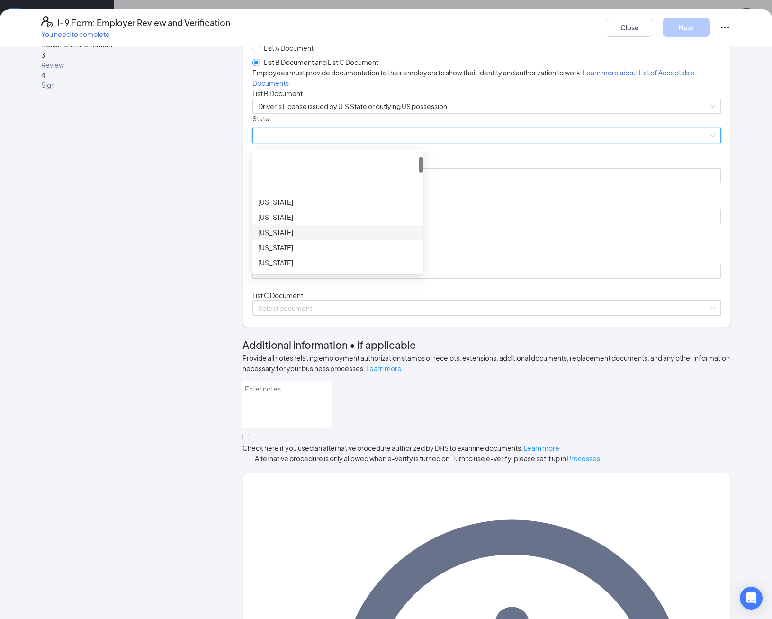
scroll to position [47, 0]
click at [274, 220] on div "[US_STATE]" at bounding box center [337, 215] width 159 height 10
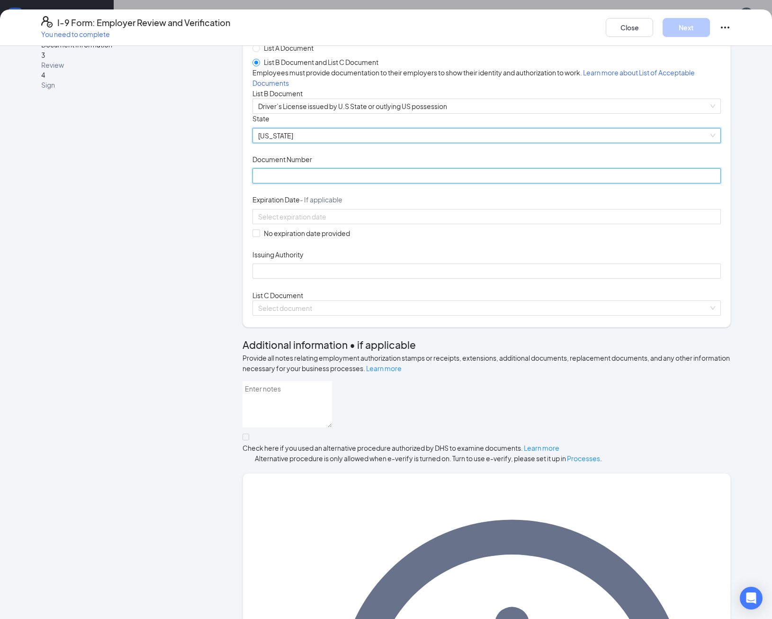
click at [281, 183] on input "Document Number" at bounding box center [487, 175] width 469 height 15
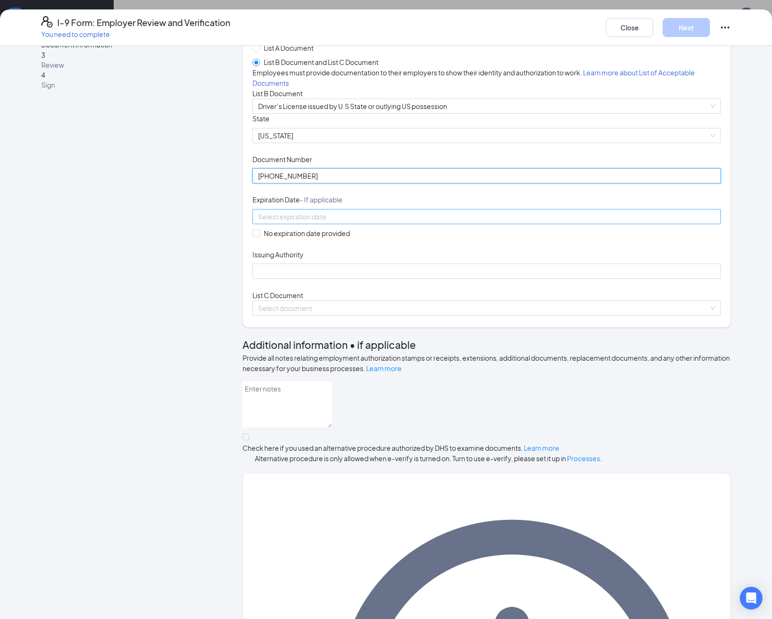
type input "[PHONE_NUMBER]"
click at [271, 222] on input at bounding box center [485, 216] width 455 height 10
type input "[DATE]"
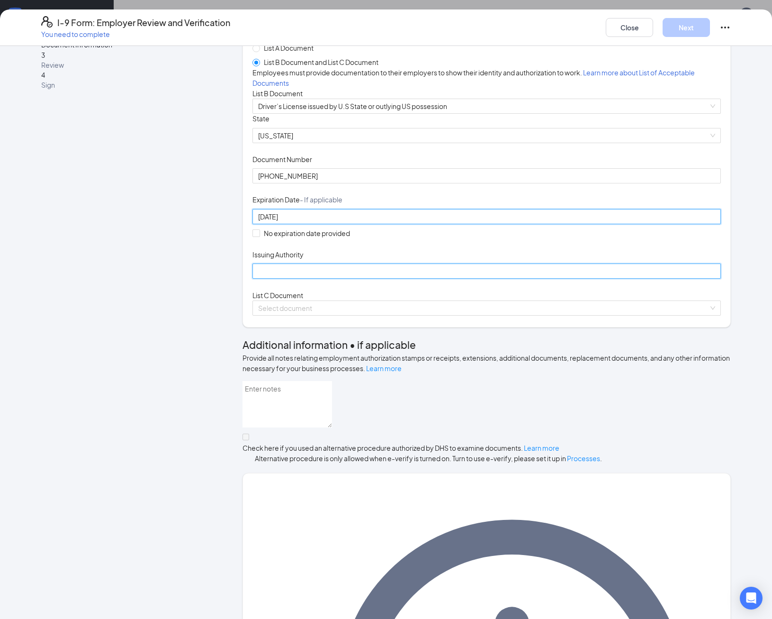
click at [263, 279] on input "Issuing Authority" at bounding box center [487, 270] width 469 height 15
type input "[US_STATE]"
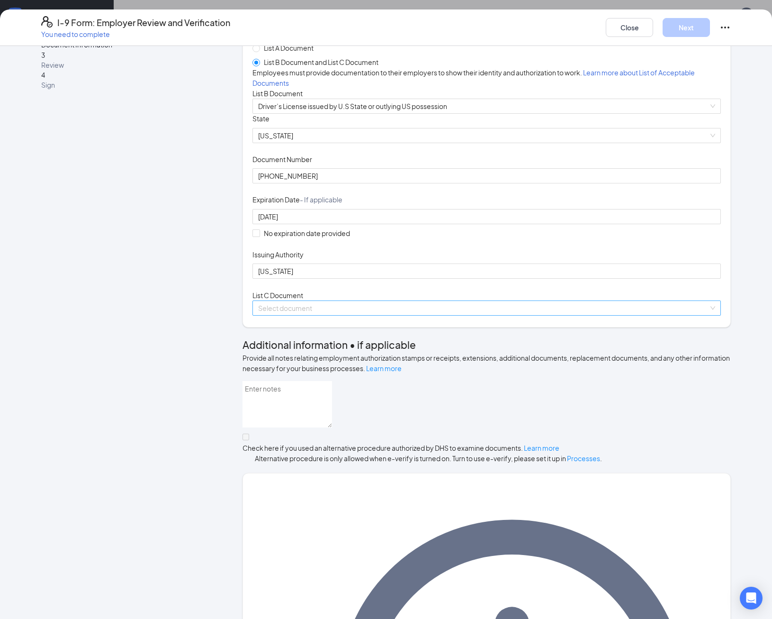
click at [278, 315] on input "search" at bounding box center [483, 308] width 451 height 14
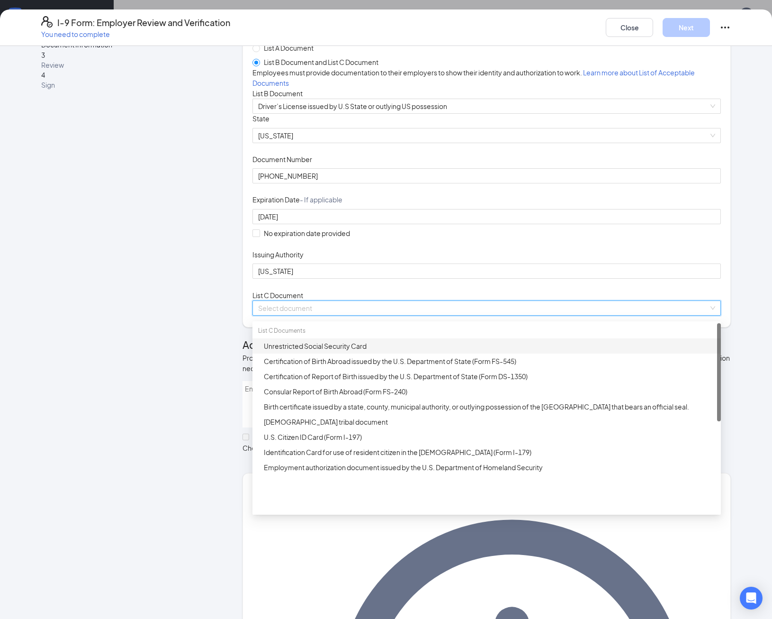
click at [295, 353] on div "Unrestricted Social Security Card" at bounding box center [487, 345] width 469 height 15
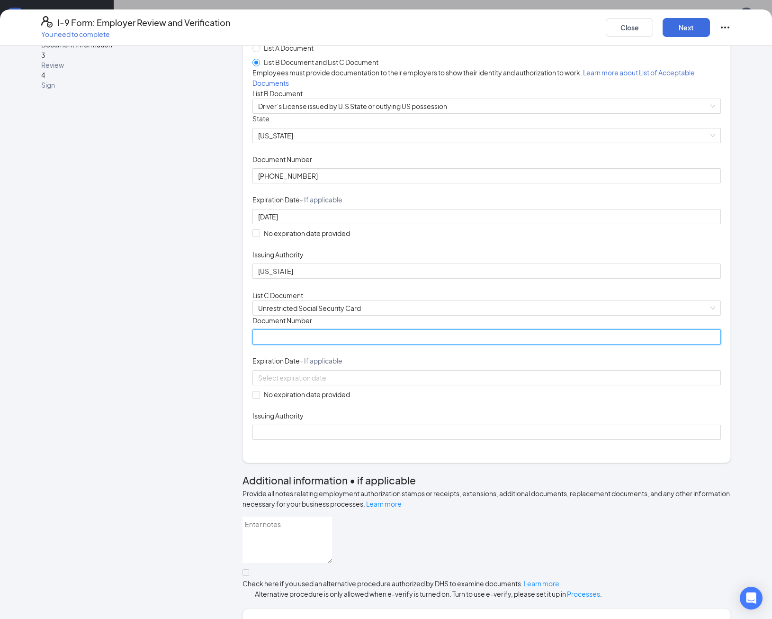
click at [292, 344] on input "Document Number" at bounding box center [487, 336] width 469 height 15
type input "5"
type input "653548596"
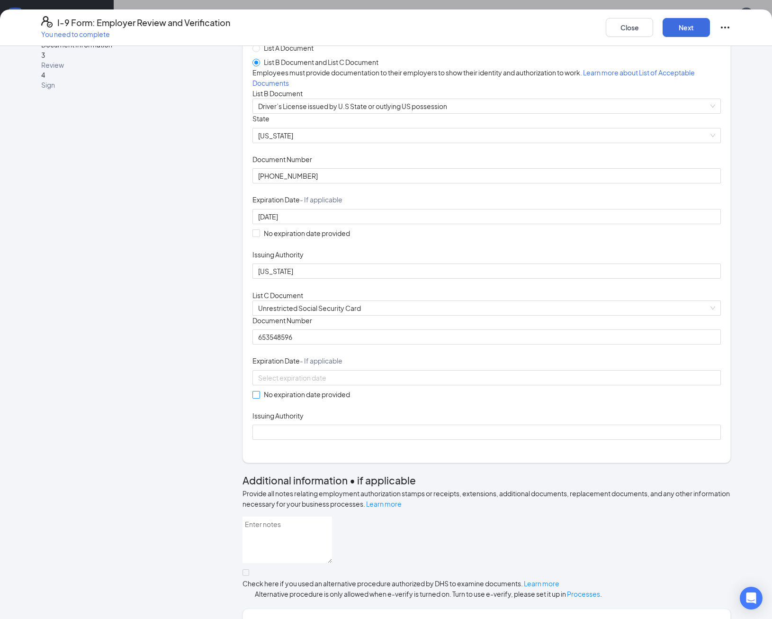
click at [253, 398] on input "No expiration date provided" at bounding box center [256, 394] width 7 height 7
checkbox input "true"
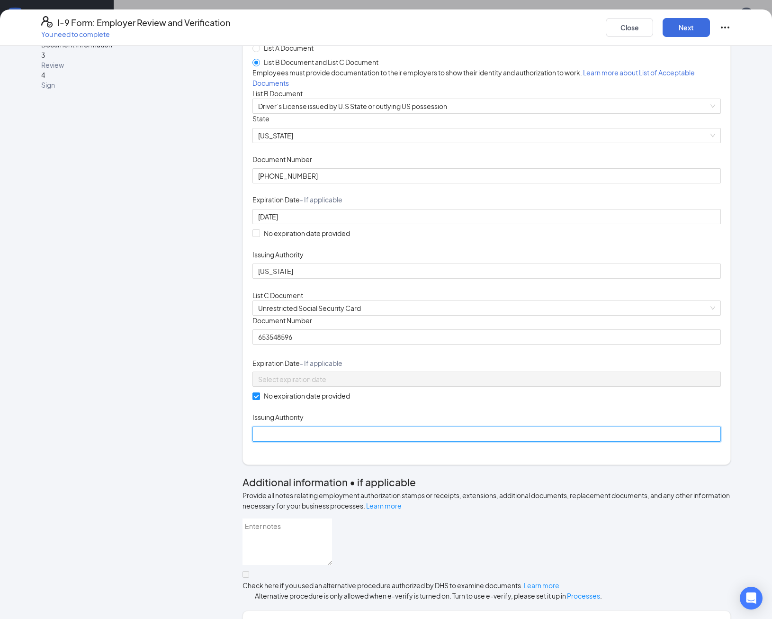
click at [272, 442] on input "Issuing Authority" at bounding box center [487, 433] width 469 height 15
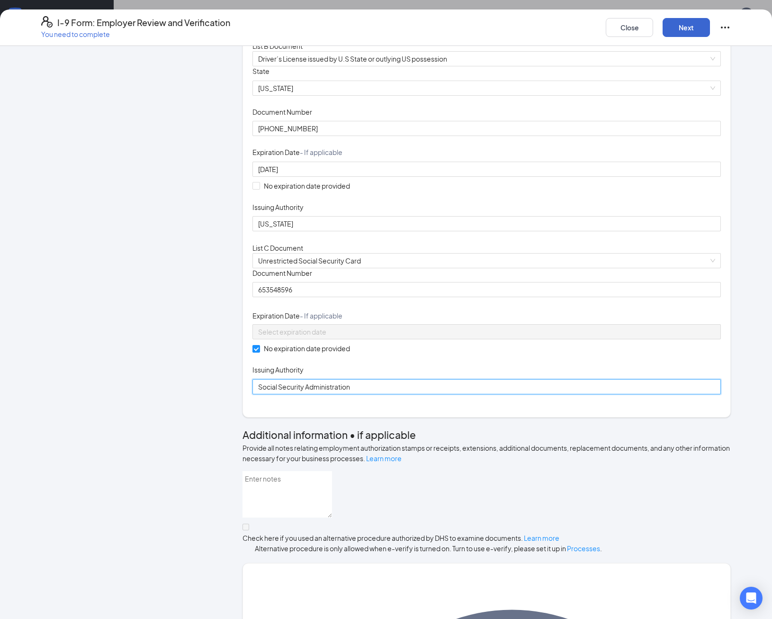
type input "Social Security Administration"
click at [683, 33] on button "Next" at bounding box center [686, 27] width 47 height 19
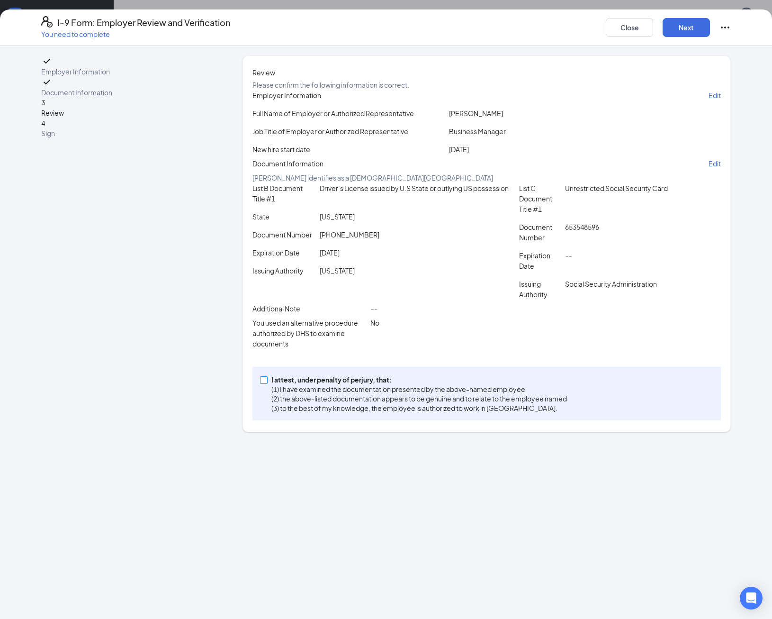
drag, startPoint x: 265, startPoint y: 454, endPoint x: 271, endPoint y: 450, distance: 7.4
click at [266, 384] on span at bounding box center [264, 380] width 8 height 8
click at [266, 383] on input "I attest, under penalty of [PERSON_NAME], that: (1) I have examined the documen…" at bounding box center [263, 379] width 7 height 7
checkbox input "true"
click at [691, 31] on button "Next" at bounding box center [686, 27] width 47 height 19
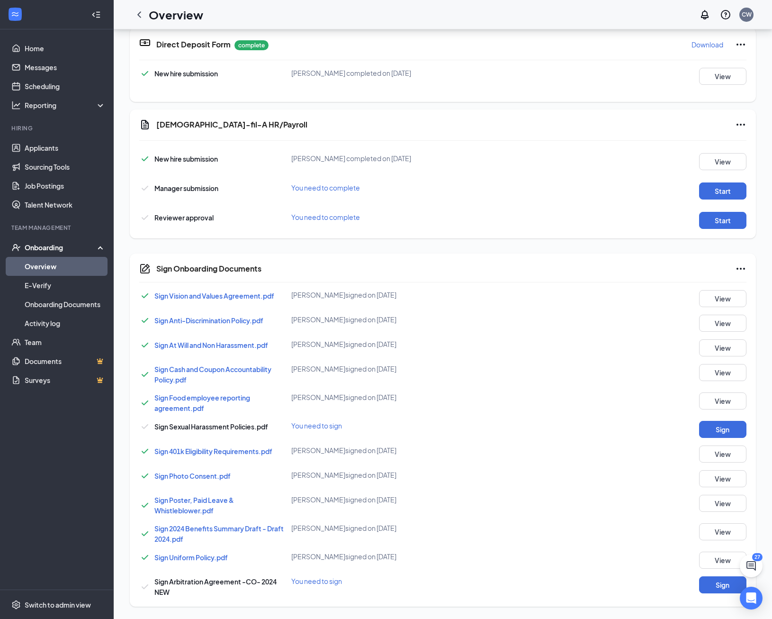
scroll to position [332, 0]
click at [136, 16] on icon "ChevronLeft" at bounding box center [139, 14] width 11 height 11
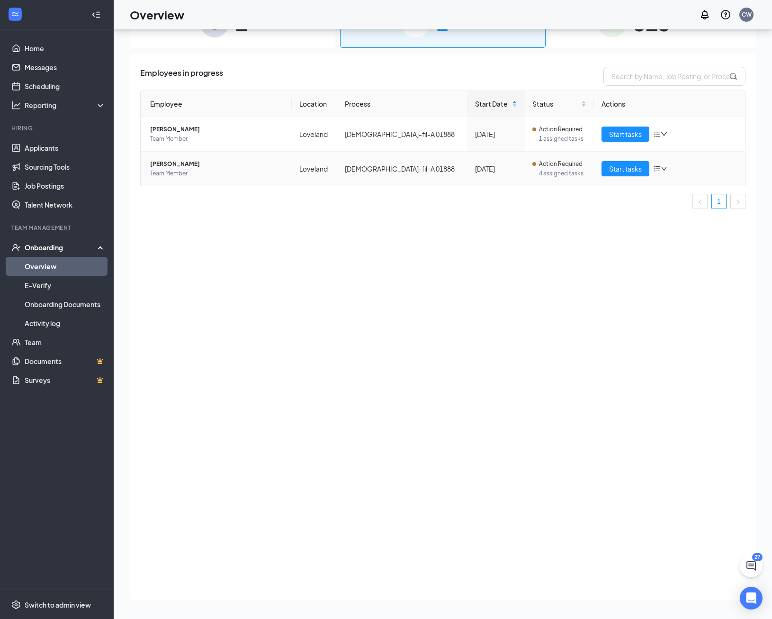
click at [171, 163] on span "[PERSON_NAME]" at bounding box center [217, 163] width 134 height 9
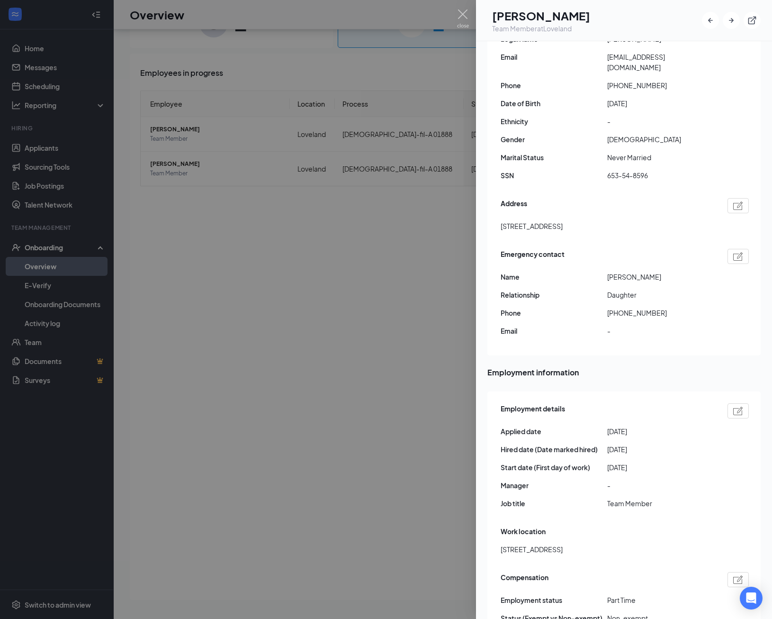
scroll to position [379, 0]
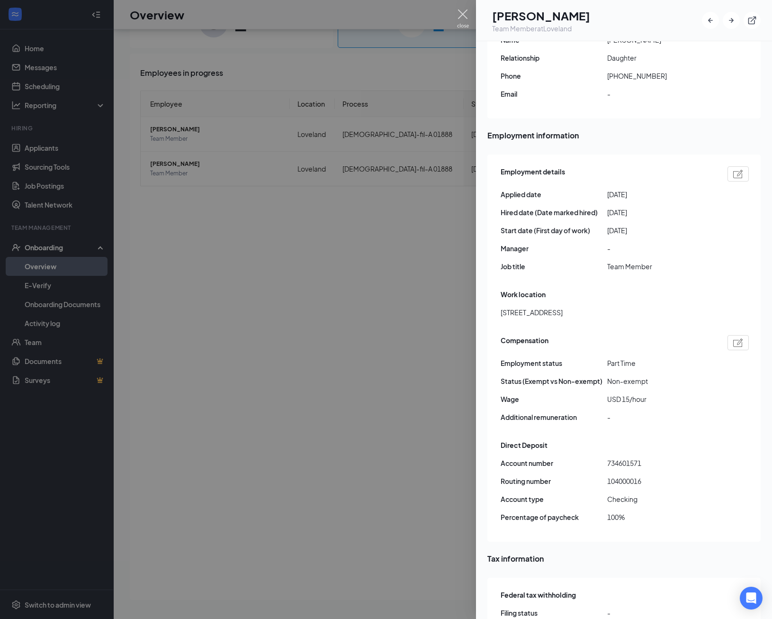
click at [468, 20] on img at bounding box center [463, 18] width 12 height 18
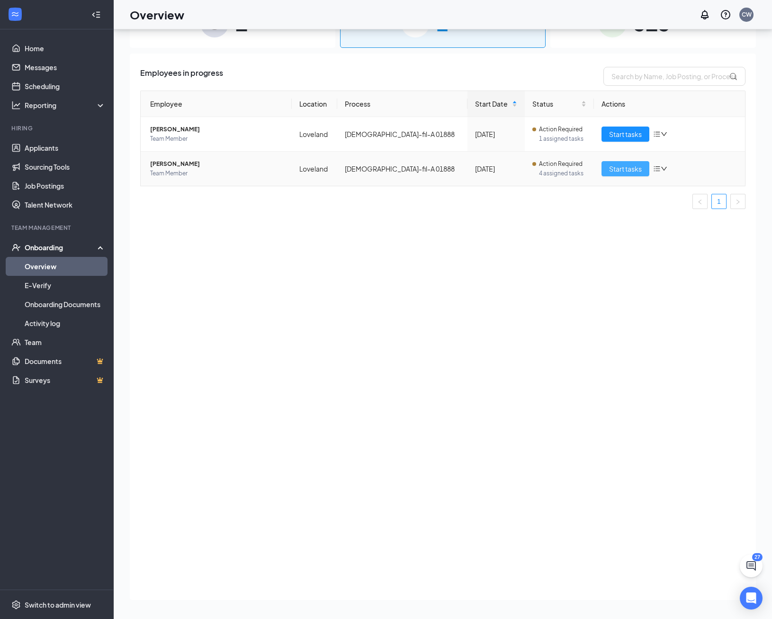
click at [633, 174] on button "Start tasks" at bounding box center [626, 168] width 48 height 15
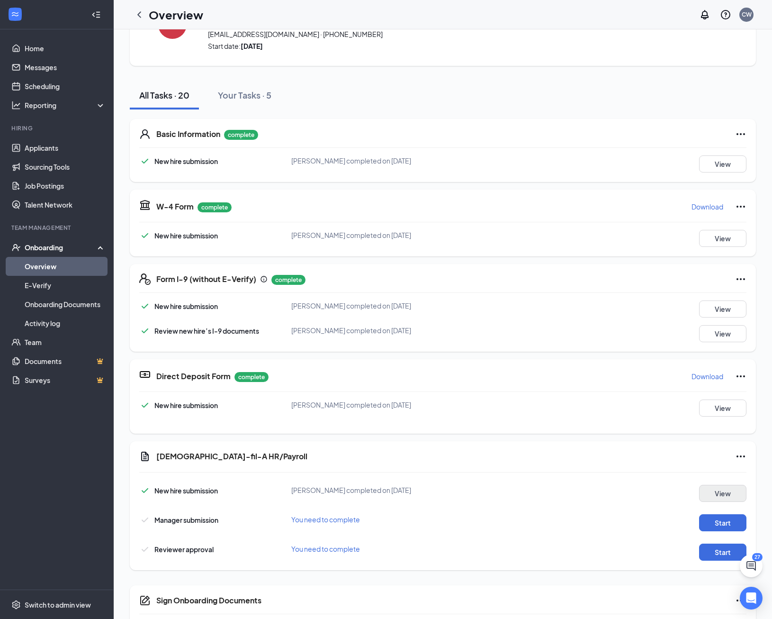
scroll to position [58, 0]
click at [730, 521] on button "Start" at bounding box center [722, 522] width 47 height 17
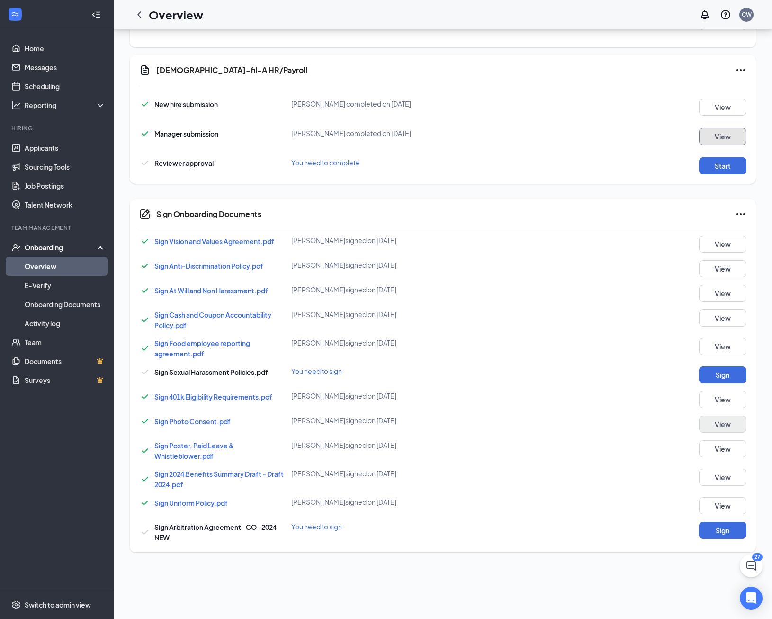
scroll to position [389, 0]
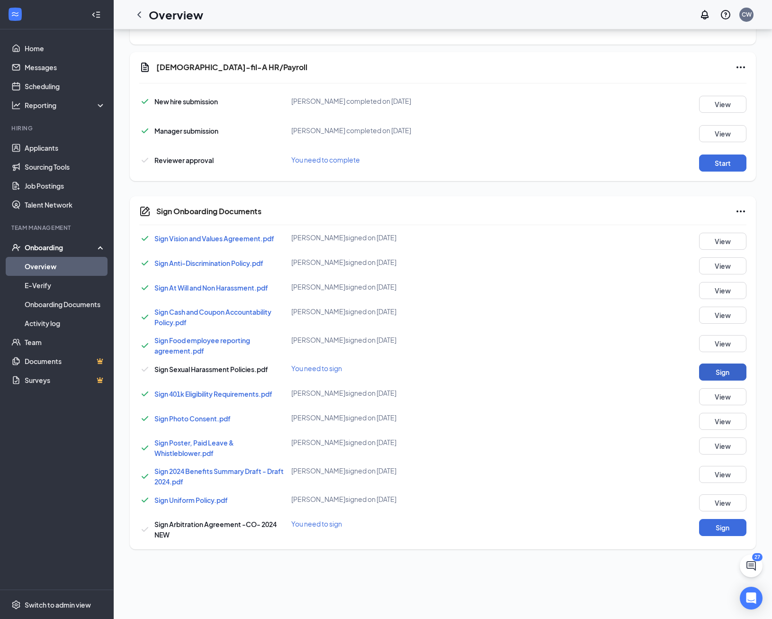
click at [716, 374] on button "Sign" at bounding box center [722, 371] width 47 height 17
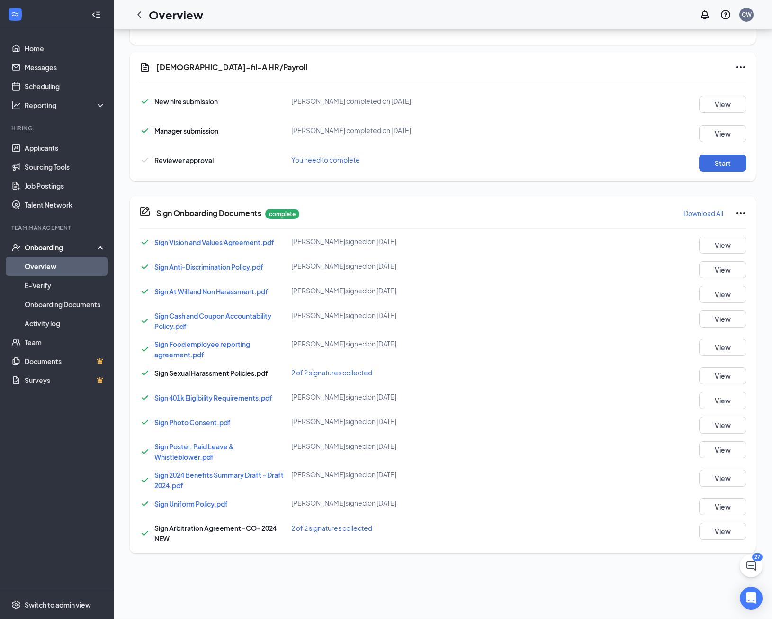
scroll to position [54, 0]
click at [725, 160] on button "Start" at bounding box center [722, 162] width 47 height 17
drag, startPoint x: 139, startPoint y: 15, endPoint x: 145, endPoint y: 19, distance: 6.8
click at [139, 15] on icon "ChevronLeft" at bounding box center [139, 14] width 4 height 6
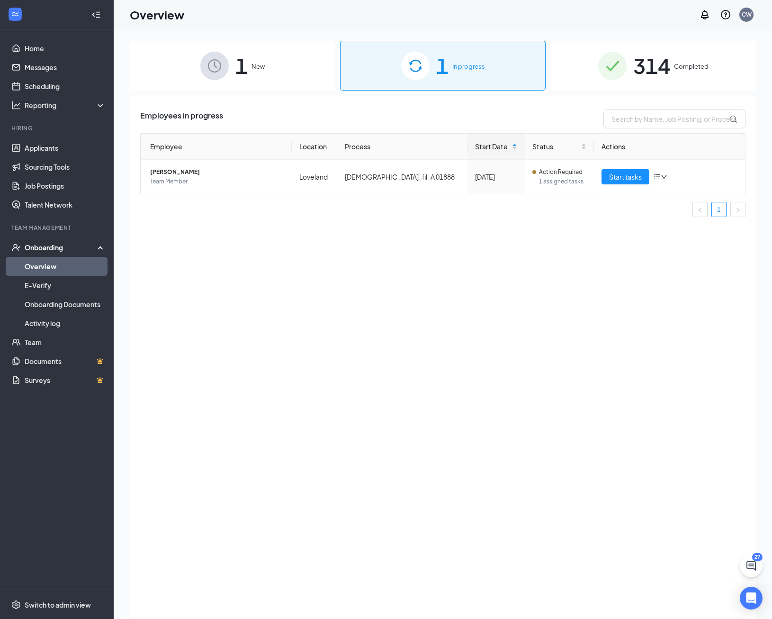
click at [659, 63] on span "314" at bounding box center [652, 65] width 37 height 33
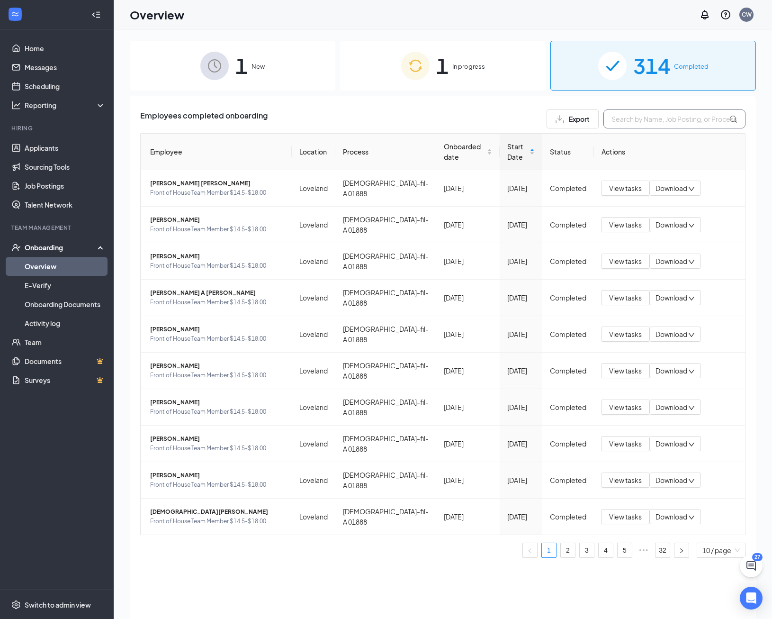
click at [669, 120] on input "text" at bounding box center [675, 118] width 142 height 19
type input "[PERSON_NAME]"
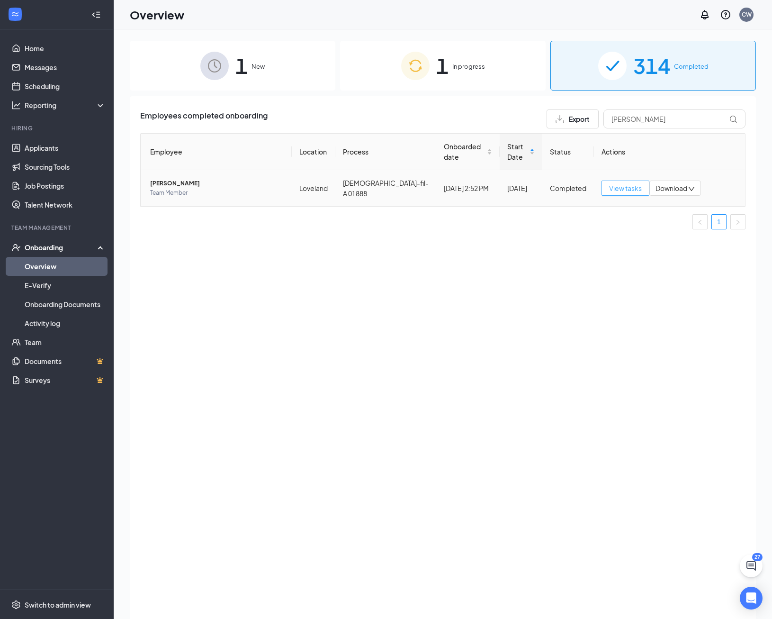
click at [627, 183] on span "View tasks" at bounding box center [625, 188] width 33 height 10
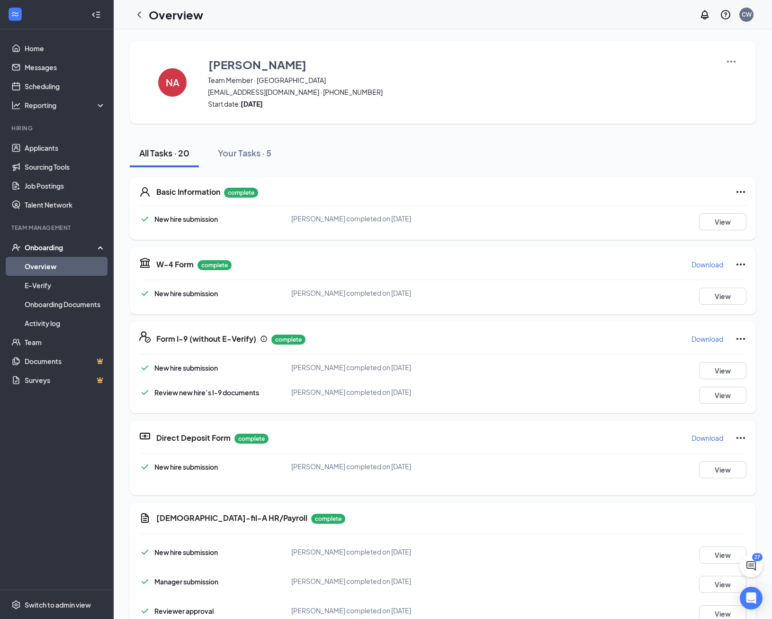
drag, startPoint x: 141, startPoint y: 16, endPoint x: 146, endPoint y: 22, distance: 8.2
click at [141, 16] on icon "ChevronLeft" at bounding box center [139, 14] width 11 height 11
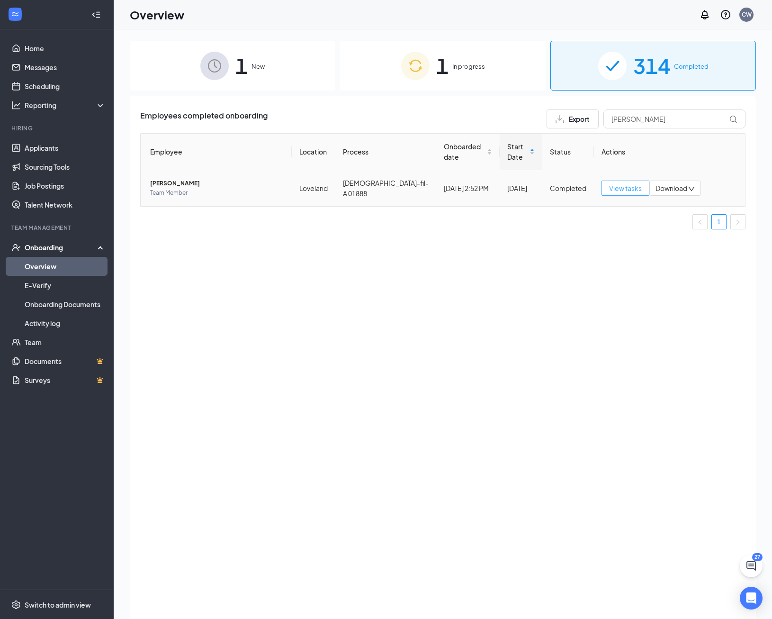
click at [631, 183] on span "View tasks" at bounding box center [625, 188] width 33 height 10
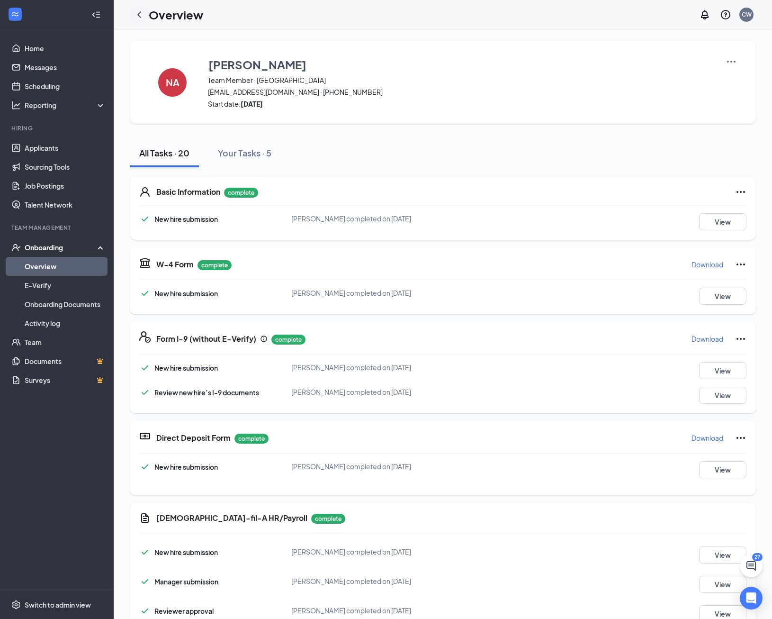
click at [139, 12] on icon "ChevronLeft" at bounding box center [139, 14] width 11 height 11
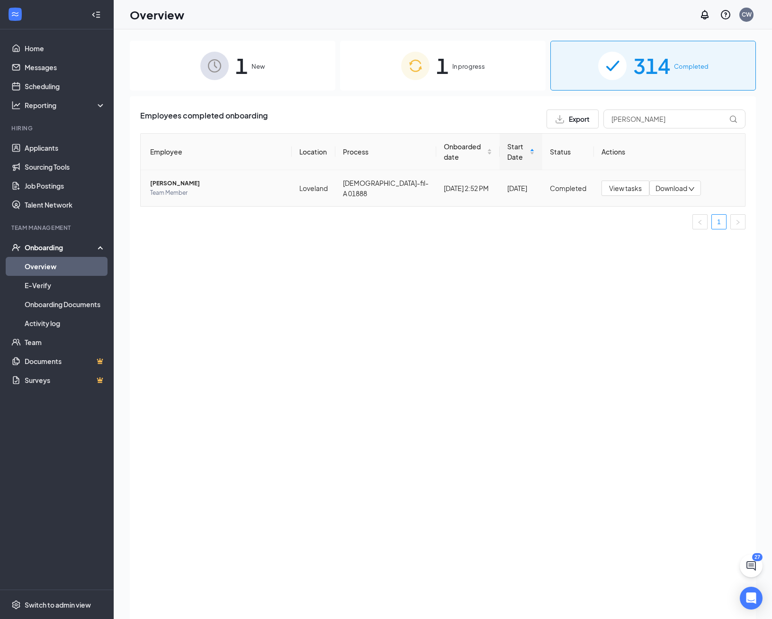
click at [164, 179] on span "[PERSON_NAME]" at bounding box center [217, 183] width 134 height 9
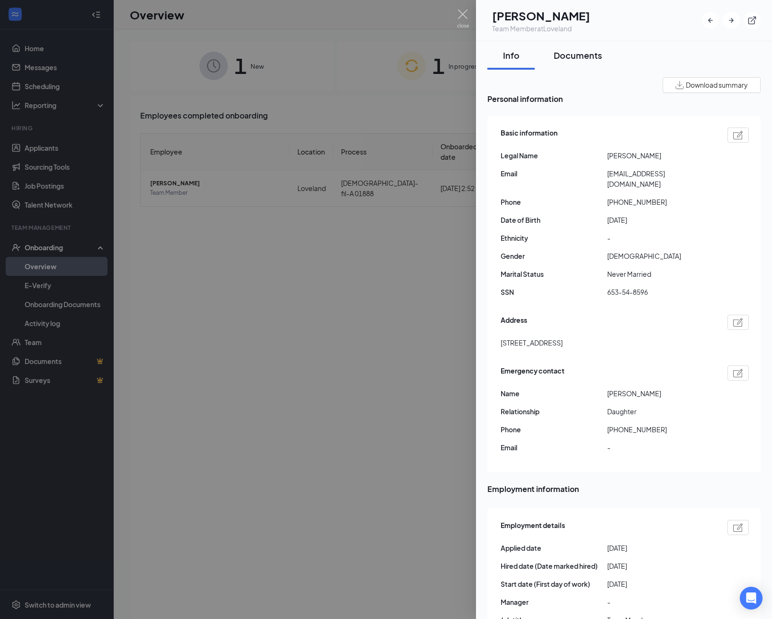
click at [575, 58] on div "Documents" at bounding box center [578, 55] width 48 height 12
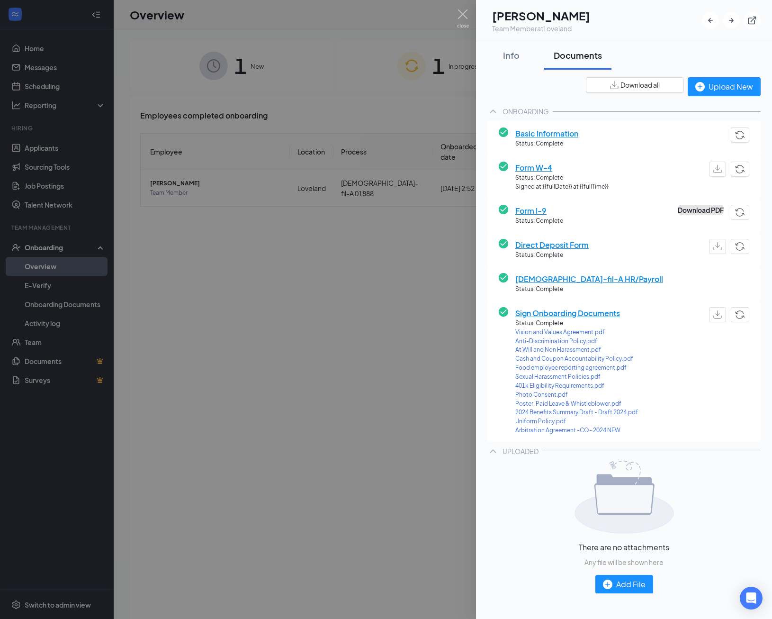
click at [679, 210] on button "Download PDF" at bounding box center [701, 210] width 46 height 10
click at [464, 16] on img at bounding box center [463, 18] width 12 height 18
